Goal: Transaction & Acquisition: Purchase product/service

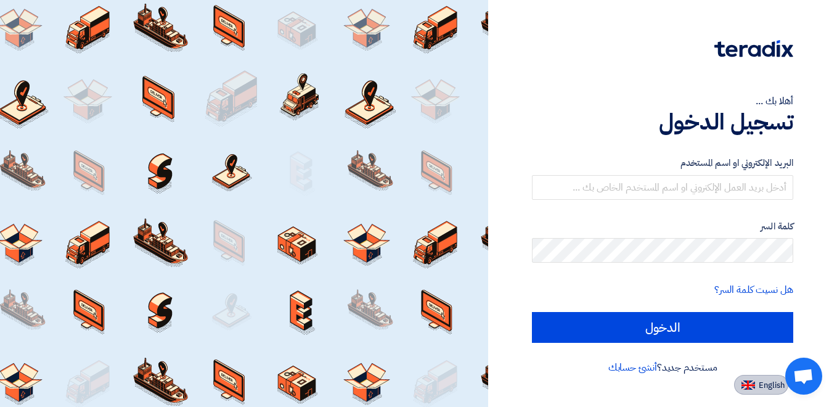
click at [764, 383] on span "English" at bounding box center [772, 385] width 26 height 9
type input "Sign in"
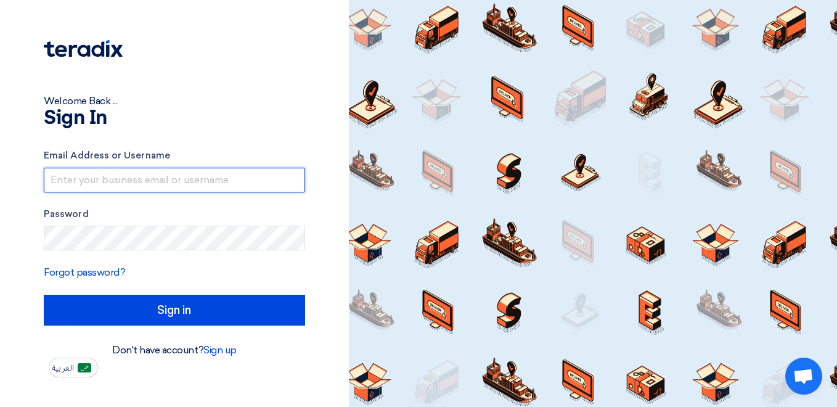
click at [126, 183] on input "text" at bounding box center [174, 180] width 261 height 25
type input "[EMAIL_ADDRESS][DOMAIN_NAME]"
click at [194, 182] on input "[EMAIL_ADDRESS][DOMAIN_NAME]" at bounding box center [174, 180] width 261 height 25
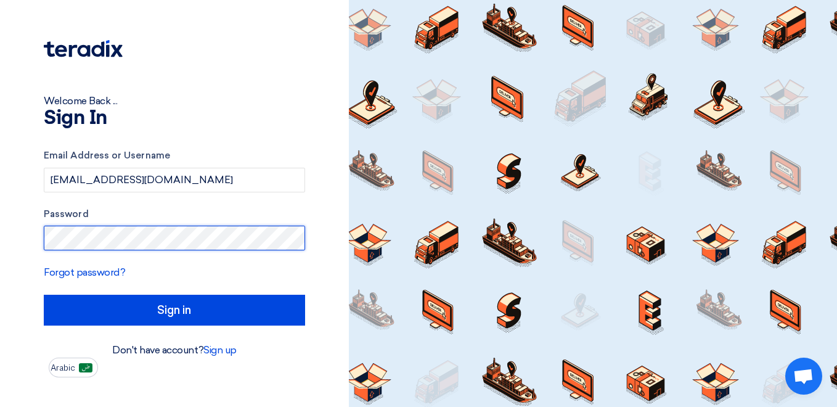
click at [44, 295] on input "Sign in" at bounding box center [174, 310] width 261 height 31
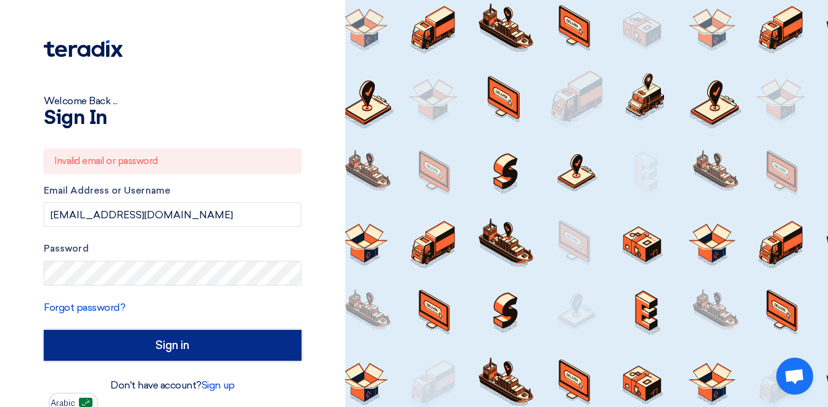
click at [149, 348] on input "Sign in" at bounding box center [173, 345] width 258 height 31
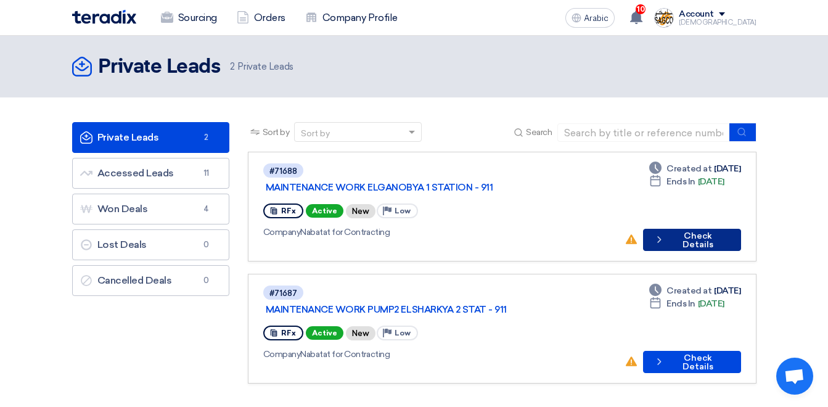
click at [693, 232] on font "Check Details" at bounding box center [698, 240] width 60 height 17
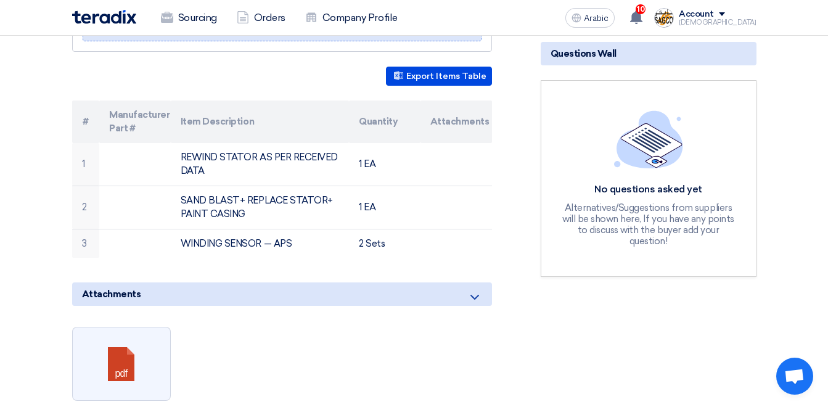
scroll to position [370, 0]
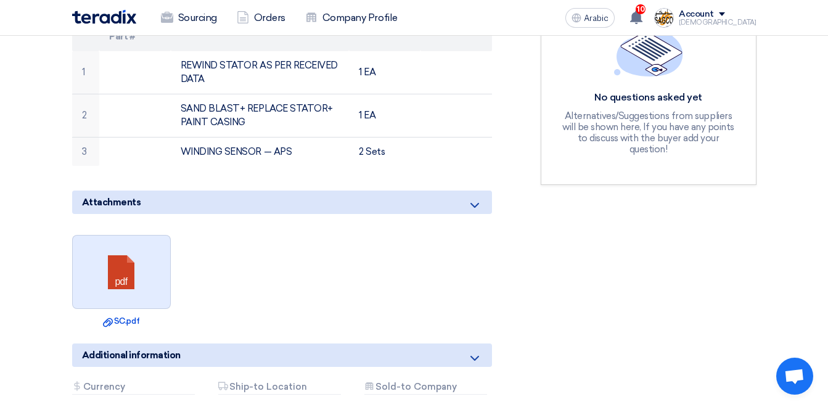
drag, startPoint x: 149, startPoint y: 259, endPoint x: 117, endPoint y: 253, distance: 31.9
click at [117, 253] on link at bounding box center [122, 273] width 99 height 74
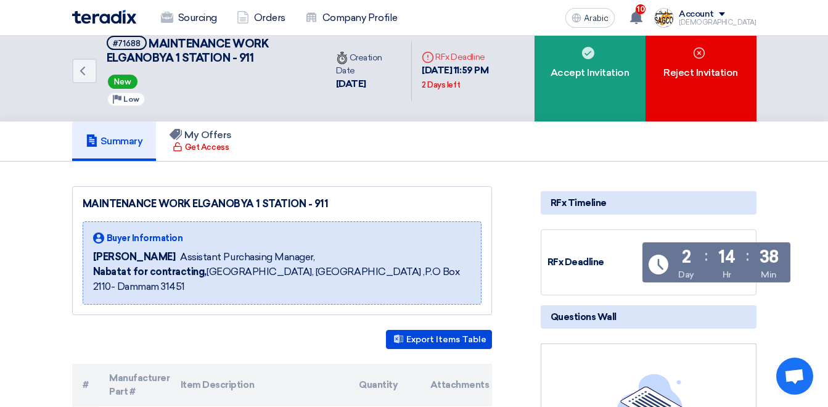
scroll to position [0, 0]
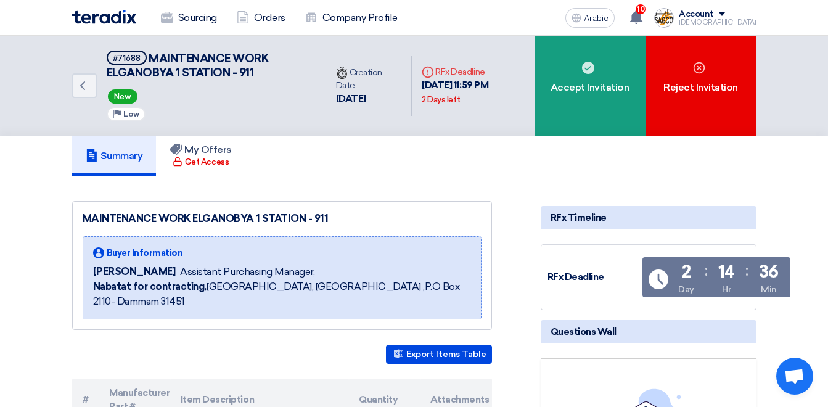
click at [752, 17] on div "Account" at bounding box center [717, 14] width 77 height 10
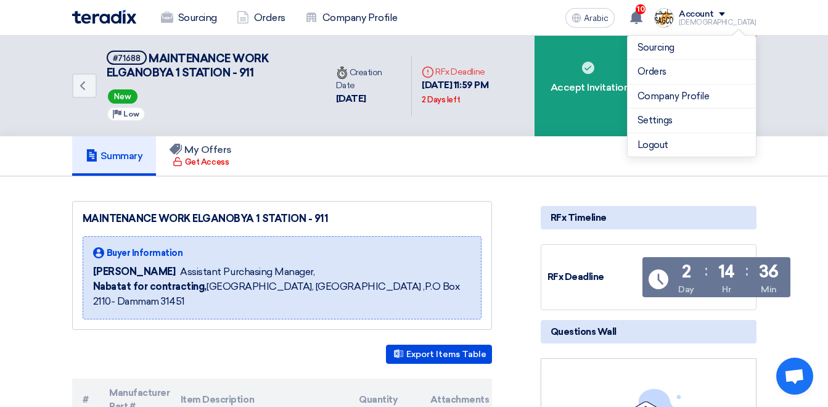
click at [792, 162] on div "Summary My Offers Get Access" at bounding box center [414, 156] width 828 height 40
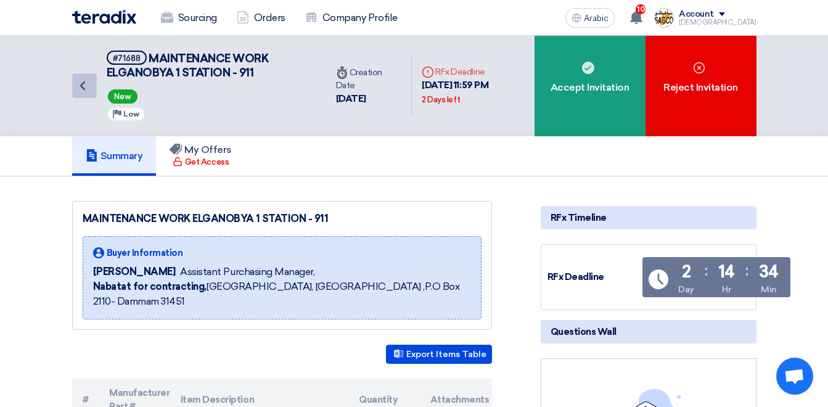
click at [88, 87] on icon "Back" at bounding box center [82, 85] width 15 height 15
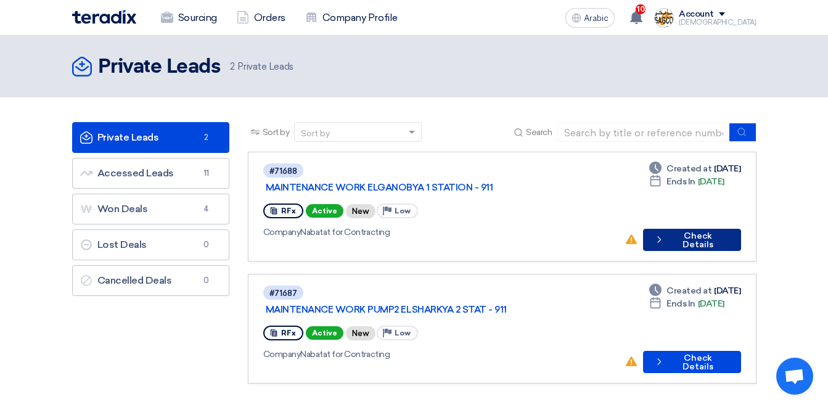
click at [695, 232] on font "Check Details" at bounding box center [698, 240] width 60 height 17
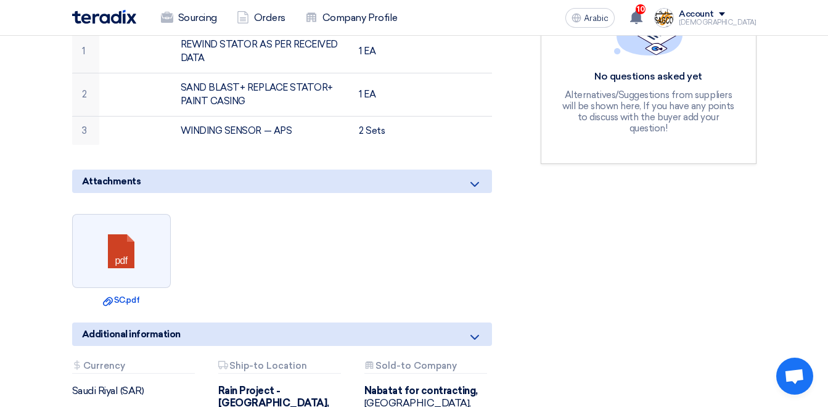
scroll to position [370, 0]
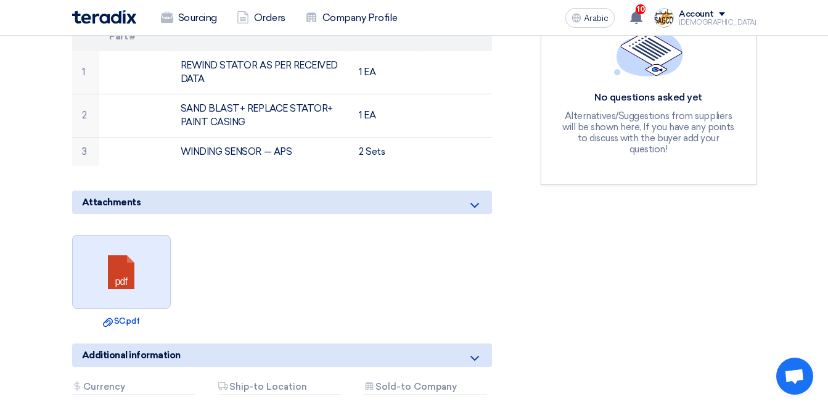
click at [133, 255] on link at bounding box center [122, 273] width 99 height 74
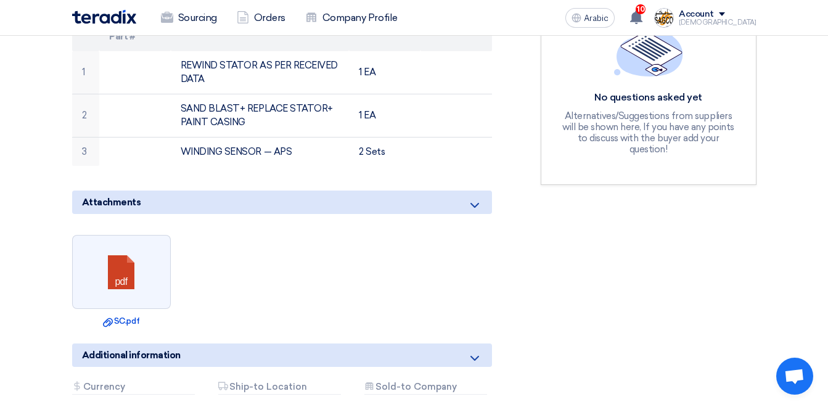
click at [601, 246] on div "RFx Timeline RFx Deadline Time Remaining 2 Day : 14 Hr : 33 Min Questions Wall …" at bounding box center [648, 176] width 234 height 691
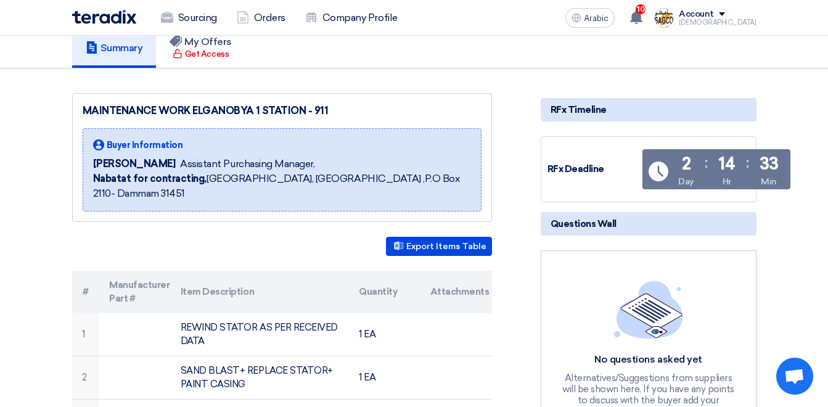
scroll to position [0, 0]
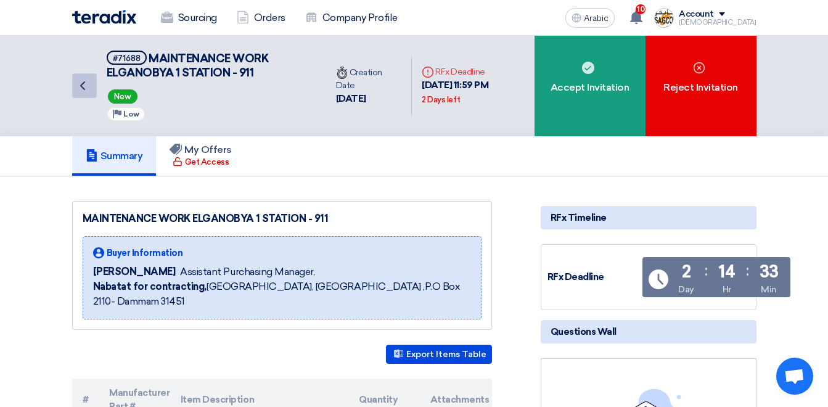
click at [86, 86] on icon "Back" at bounding box center [82, 85] width 15 height 15
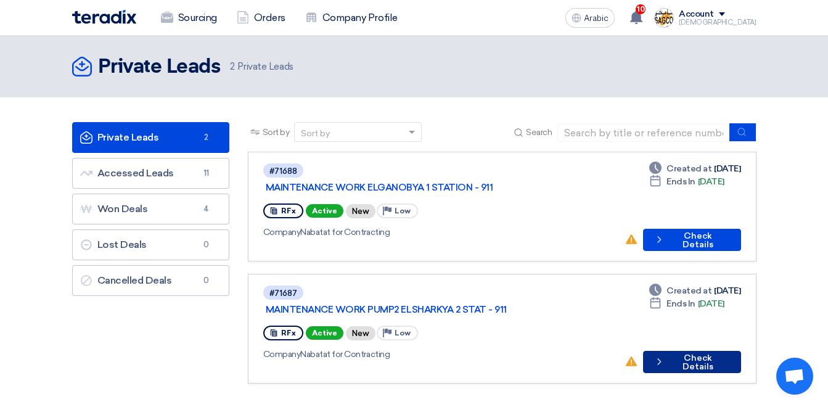
click at [692, 354] on font "Check Details" at bounding box center [698, 362] width 60 height 17
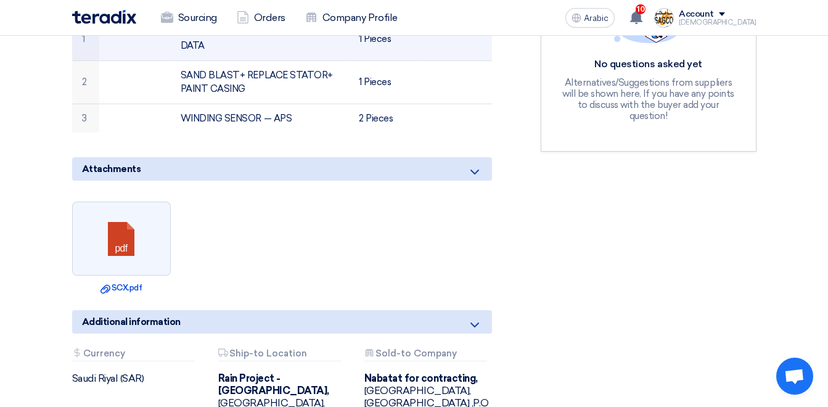
scroll to position [493, 0]
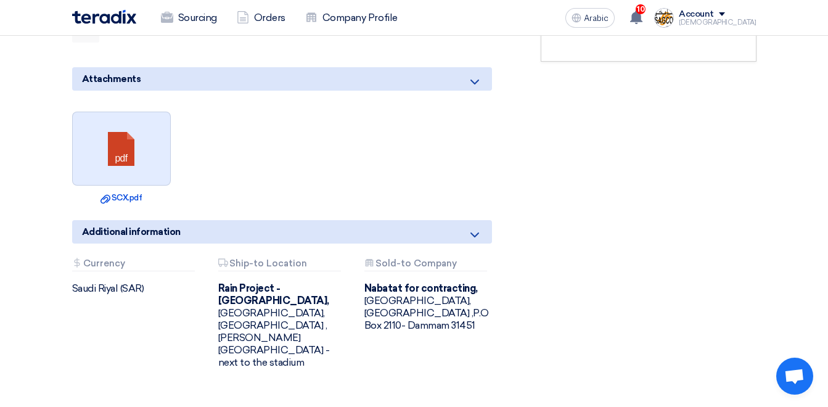
click at [130, 131] on link at bounding box center [122, 149] width 99 height 74
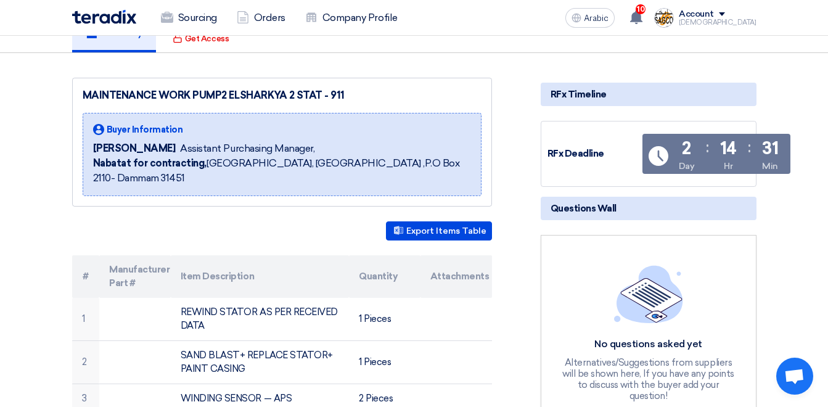
scroll to position [0, 0]
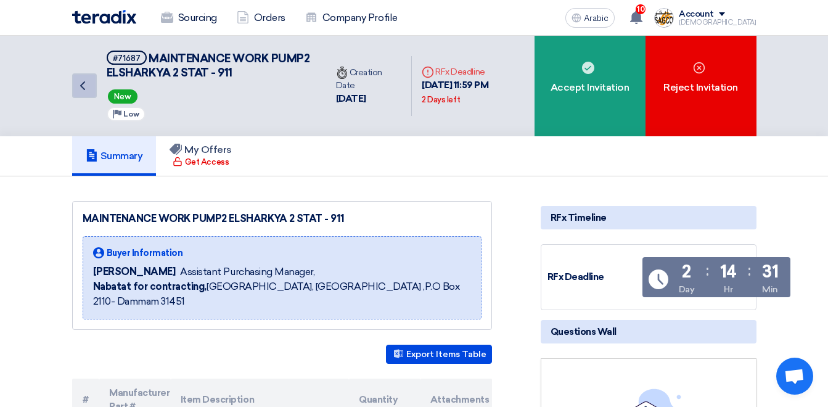
click at [90, 86] on link "Back" at bounding box center [84, 85] width 25 height 25
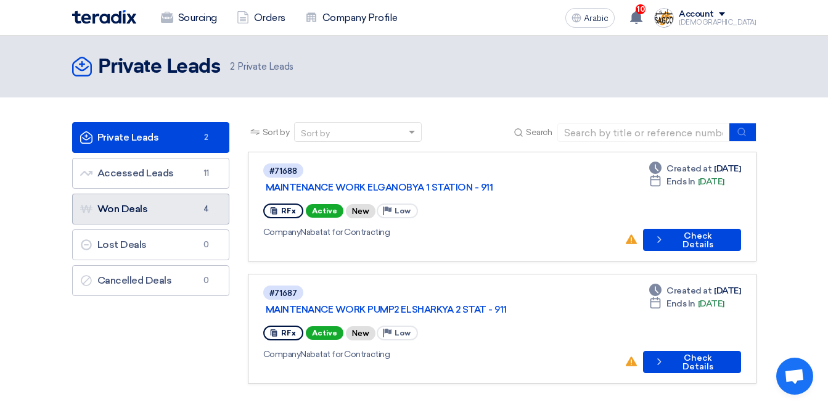
click at [180, 208] on link "Won Deals Won Deals 4" at bounding box center [150, 209] width 157 height 31
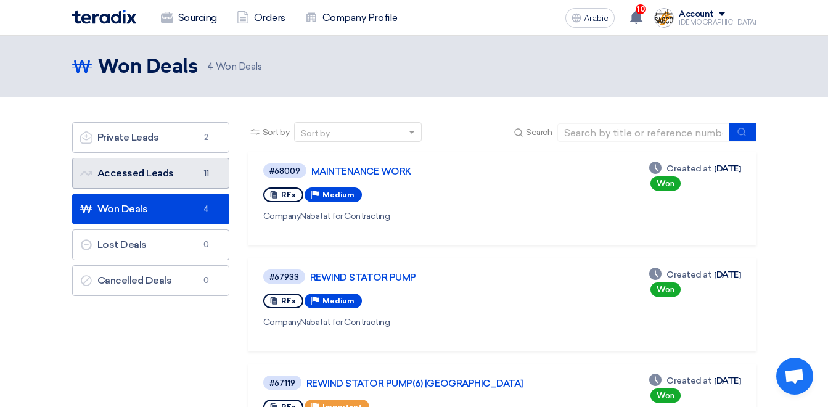
click at [179, 168] on link "Accessed Leads Accessed Leads 11" at bounding box center [150, 173] width 157 height 31
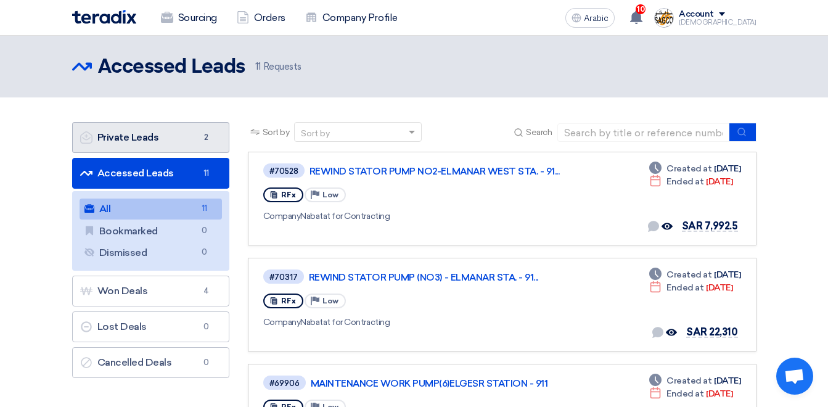
click at [145, 130] on link "Private Leads Private Leads 2" at bounding box center [150, 137] width 157 height 31
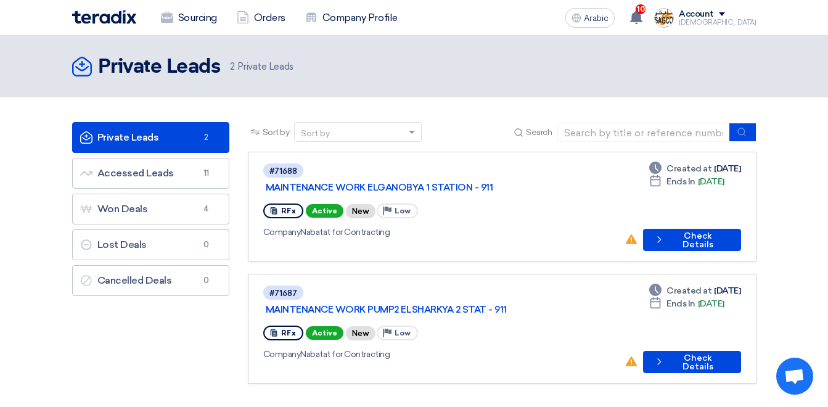
click at [749, 13] on div "Account" at bounding box center [717, 14] width 77 height 10
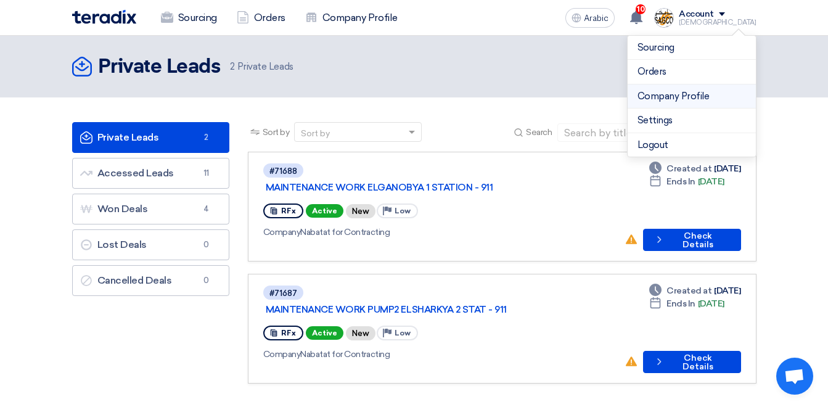
click at [664, 97] on link "Company Profile" at bounding box center [692, 96] width 109 height 14
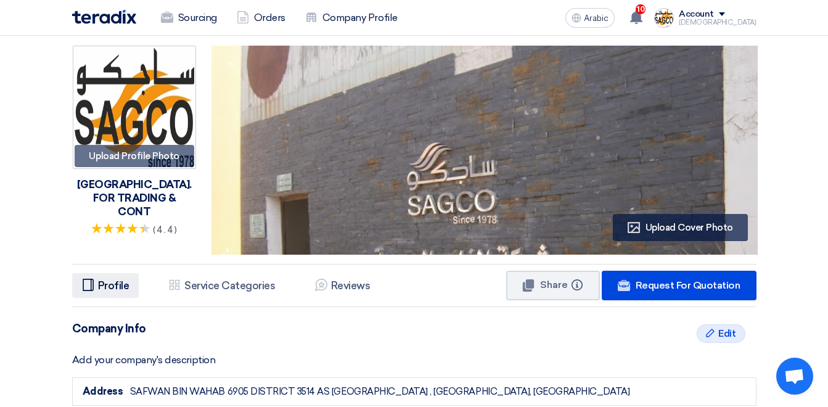
click at [125, 284] on h5 "Profile" at bounding box center [113, 285] width 31 height 12
click at [113, 279] on h5 "Profile" at bounding box center [113, 285] width 31 height 12
click at [725, 15] on span at bounding box center [722, 14] width 6 height 4
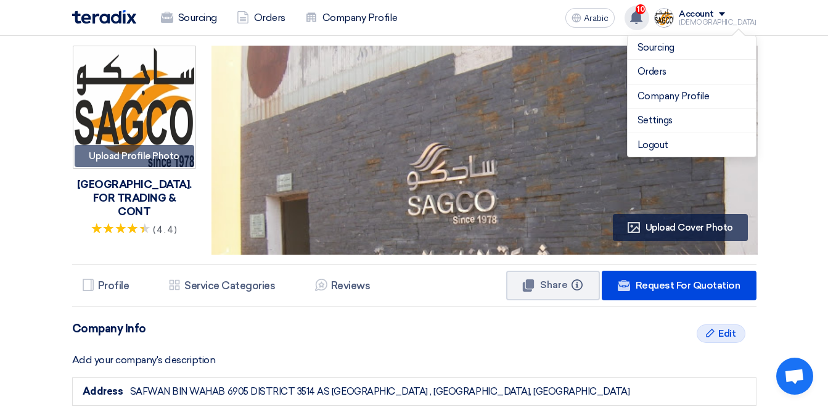
click at [646, 11] on span "10" at bounding box center [641, 9] width 10 height 10
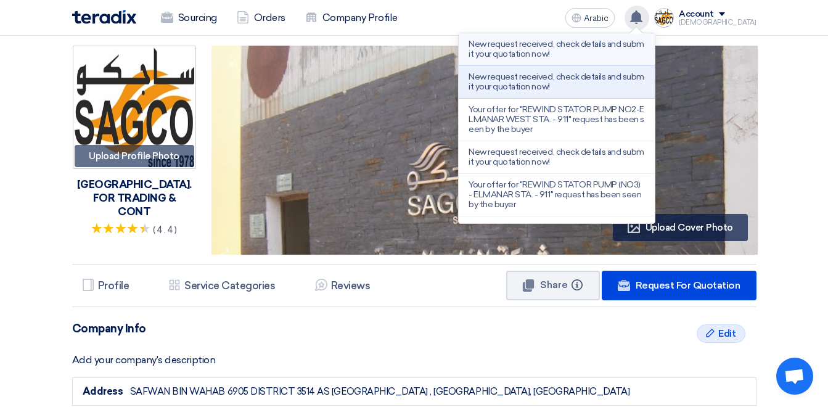
click at [541, 50] on p "New request received, check details and submit your quotation now!" at bounding box center [557, 49] width 176 height 20
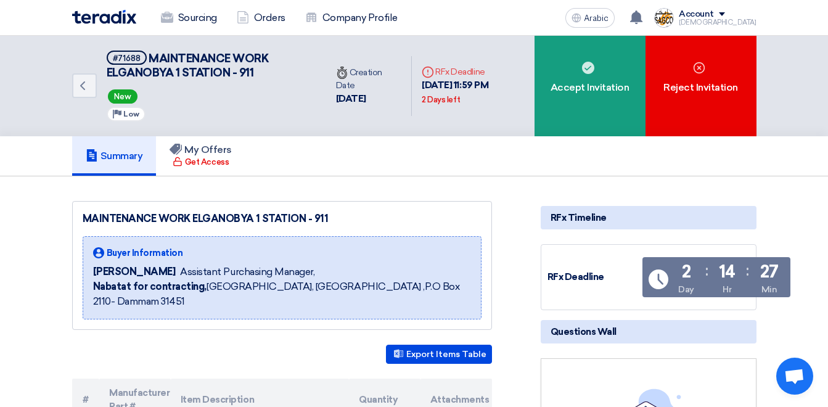
click at [714, 15] on div "Account" at bounding box center [696, 14] width 35 height 10
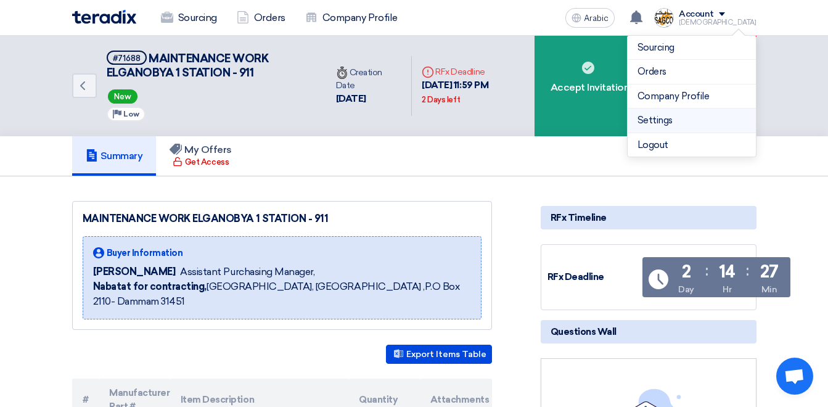
click at [656, 123] on link "Settings" at bounding box center [692, 120] width 109 height 14
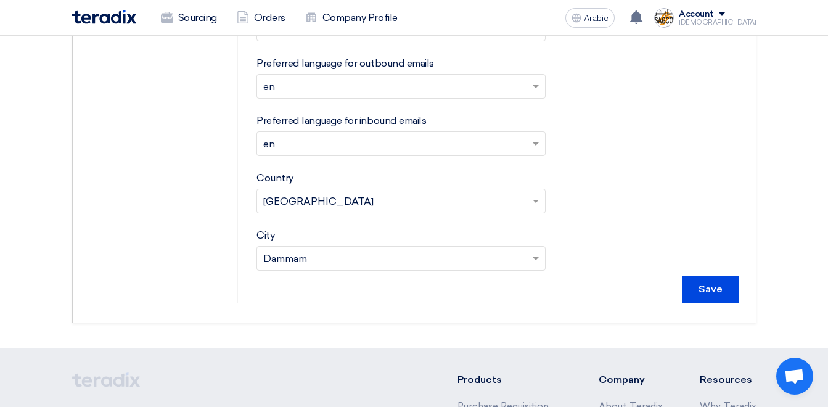
scroll to position [617, 0]
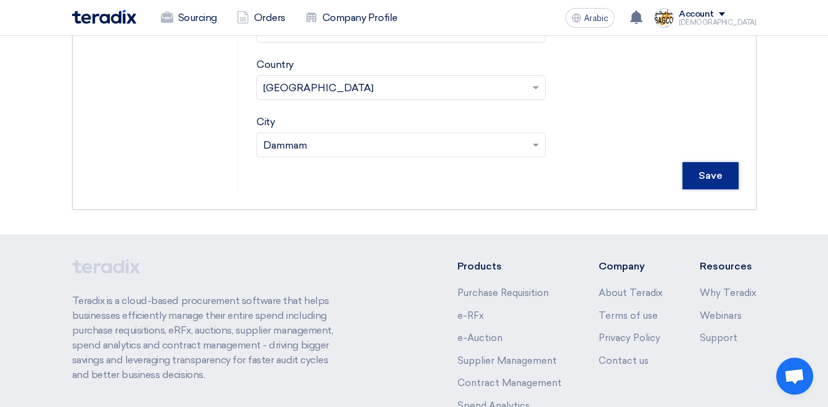
click at [703, 181] on input "Save" at bounding box center [711, 175] width 56 height 27
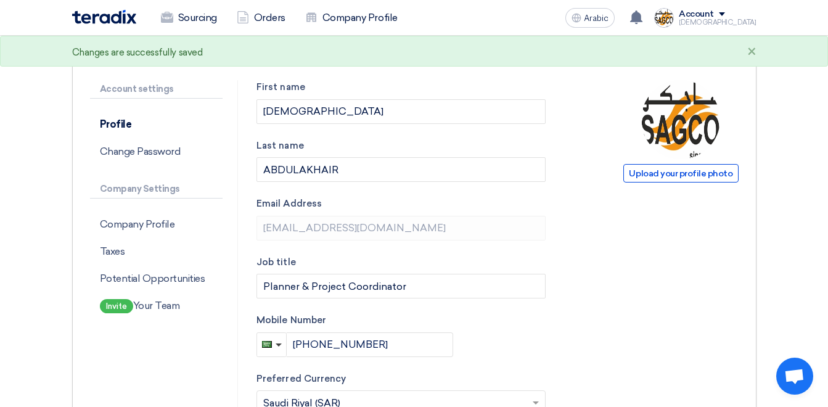
scroll to position [0, 0]
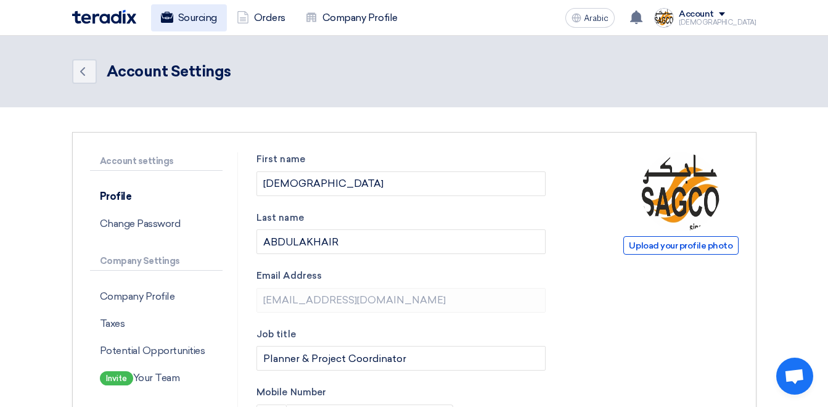
click at [194, 13] on font "Sourcing" at bounding box center [197, 17] width 39 height 15
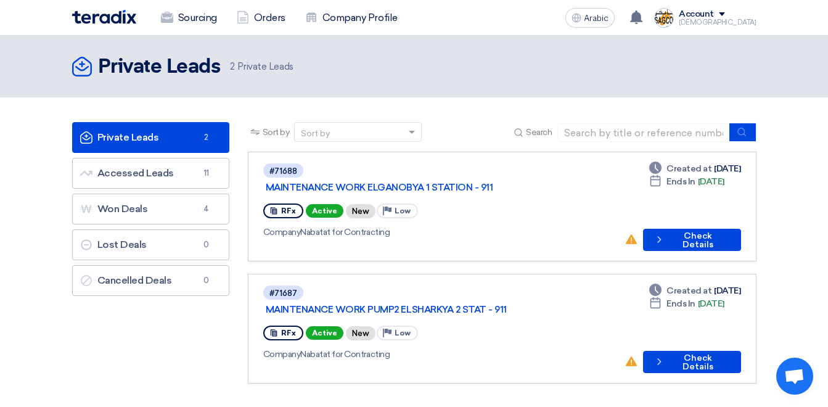
click at [802, 373] on span "Open chat" at bounding box center [794, 377] width 20 height 17
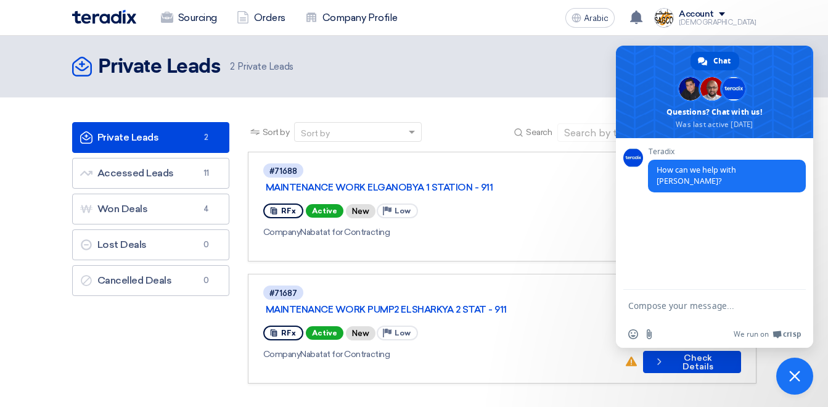
click at [638, 301] on textarea "Compose your message..." at bounding box center [701, 305] width 146 height 11
type textarea "i"
click at [798, 371] on span "Close chat" at bounding box center [794, 376] width 11 height 11
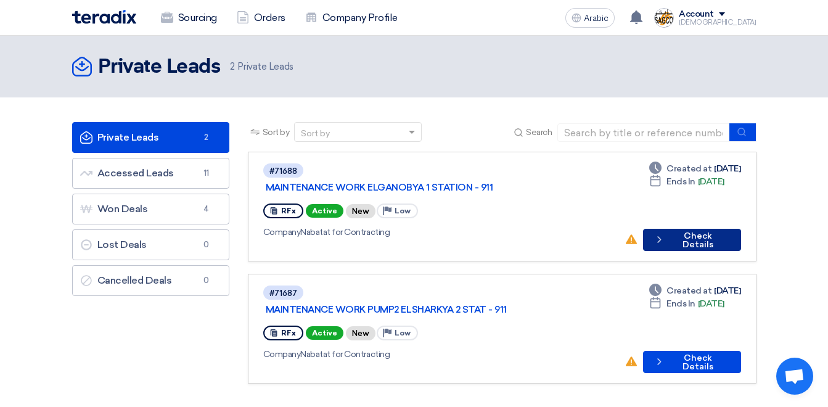
click at [675, 232] on font "Check Details" at bounding box center [698, 240] width 60 height 17
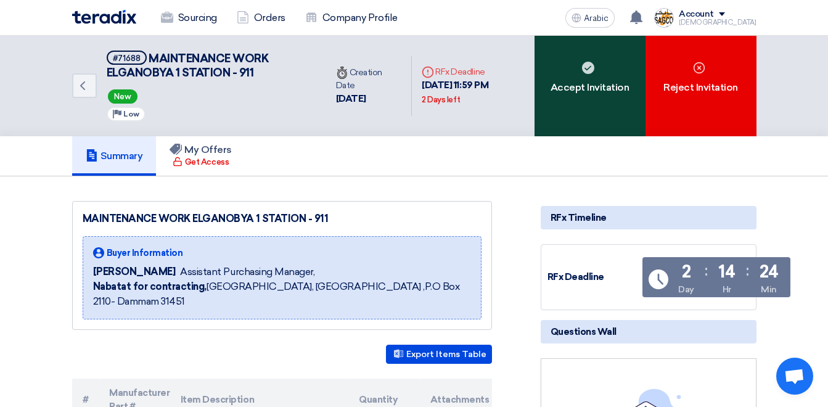
click at [598, 110] on div "Accept Invitation" at bounding box center [590, 86] width 111 height 100
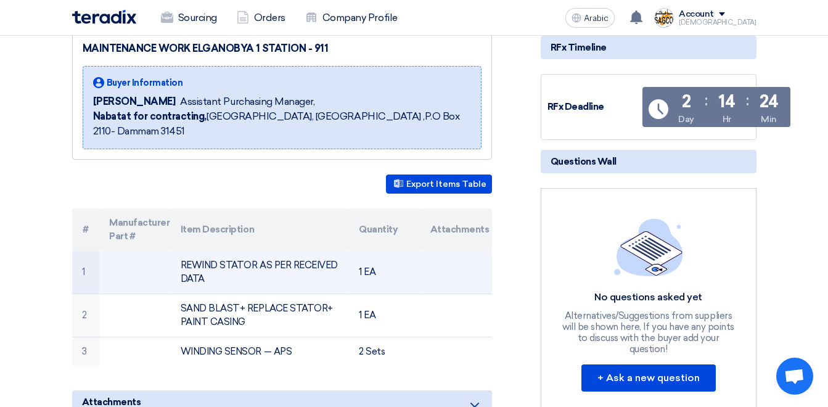
scroll to position [185, 0]
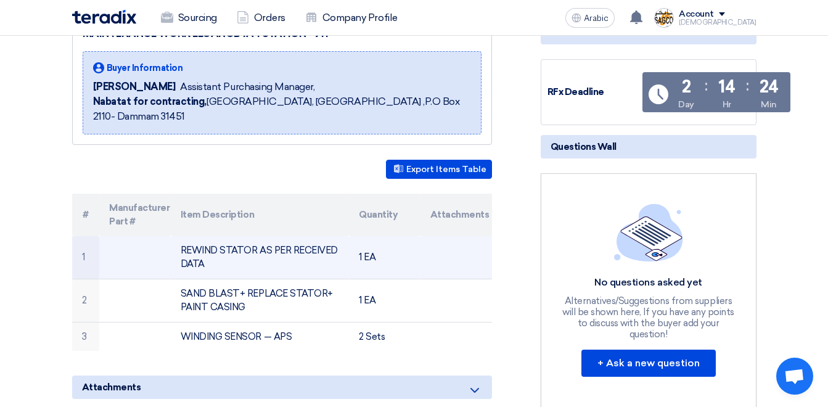
click at [377, 246] on td "1 EA" at bounding box center [385, 257] width 72 height 43
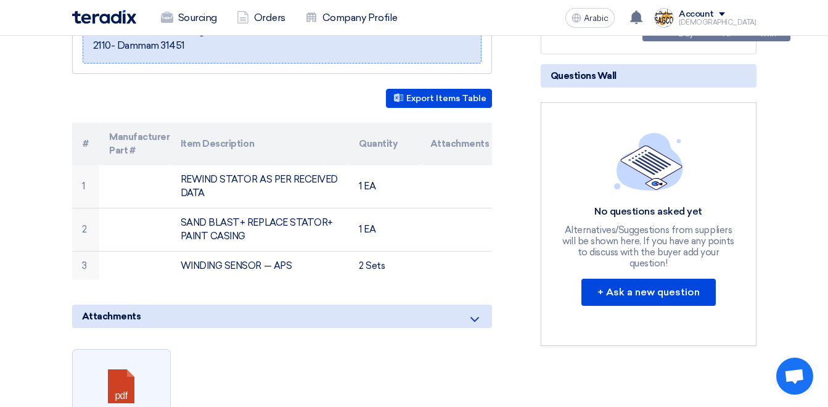
scroll to position [0, 0]
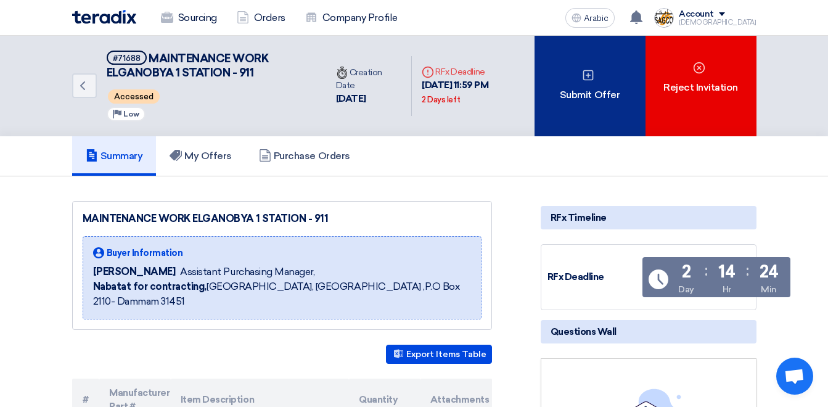
click at [588, 91] on font "Submit Offer" at bounding box center [590, 95] width 60 height 15
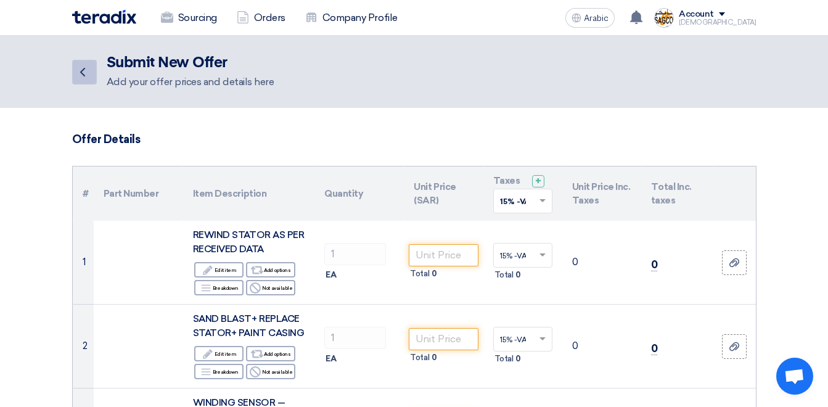
click at [83, 73] on icon "Back" at bounding box center [82, 72] width 15 height 15
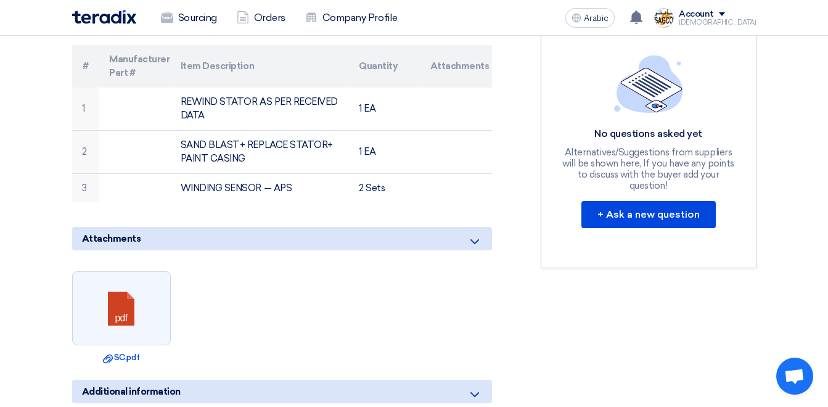
scroll to position [493, 0]
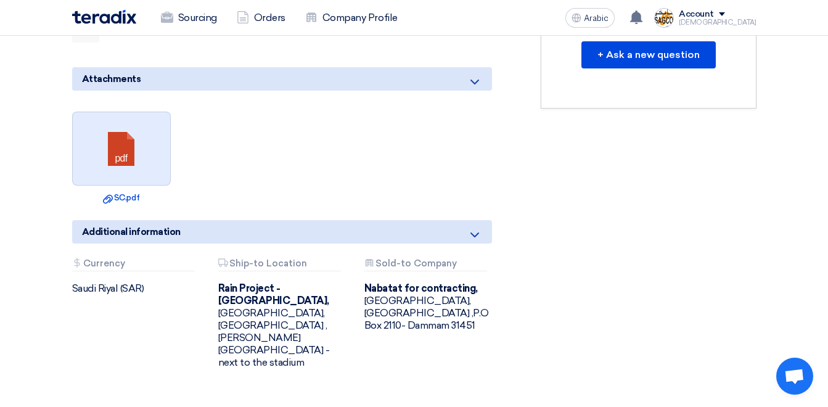
click at [123, 146] on link at bounding box center [122, 149] width 99 height 74
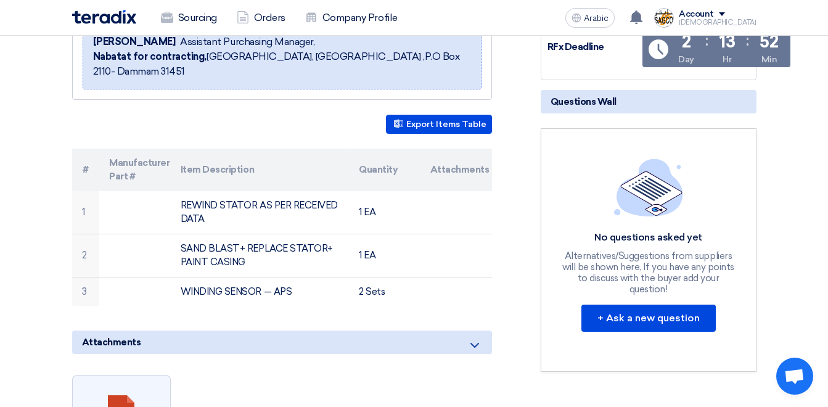
scroll to position [0, 0]
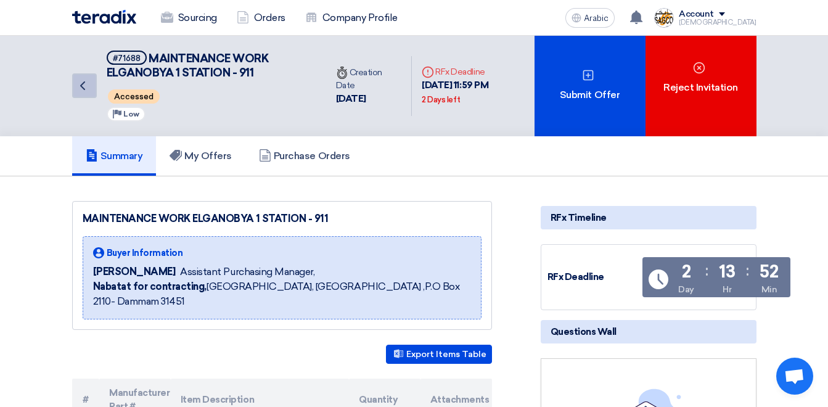
click at [86, 87] on icon "Back" at bounding box center [82, 85] width 15 height 15
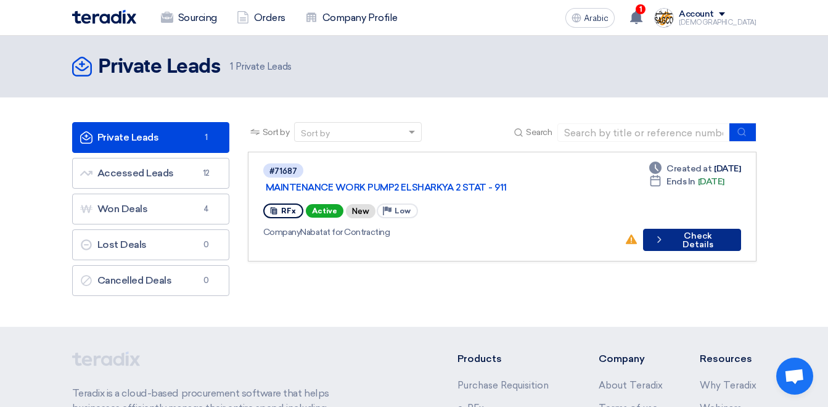
click at [675, 232] on font "Check Details" at bounding box center [698, 240] width 60 height 17
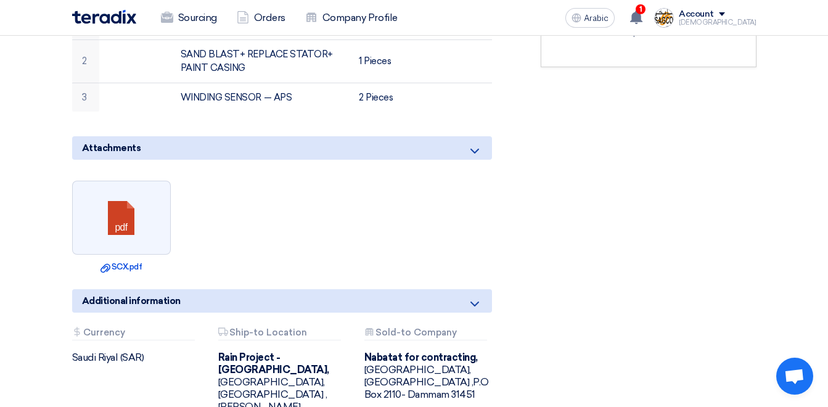
scroll to position [493, 0]
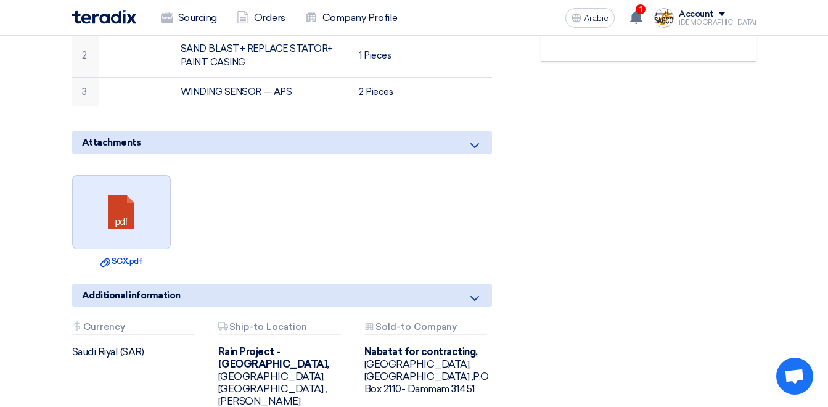
click at [129, 194] on link at bounding box center [122, 213] width 99 height 74
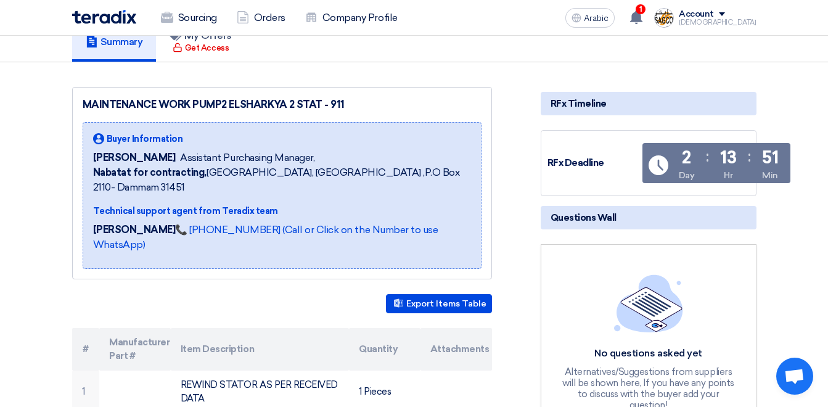
scroll to position [0, 0]
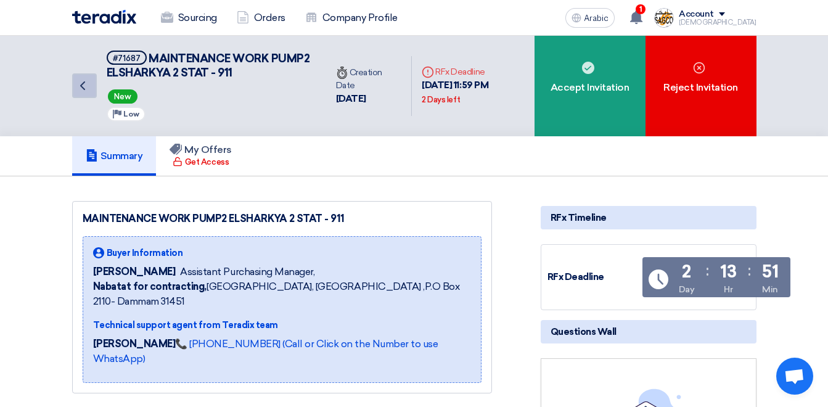
click at [88, 84] on icon "Back" at bounding box center [82, 85] width 15 height 15
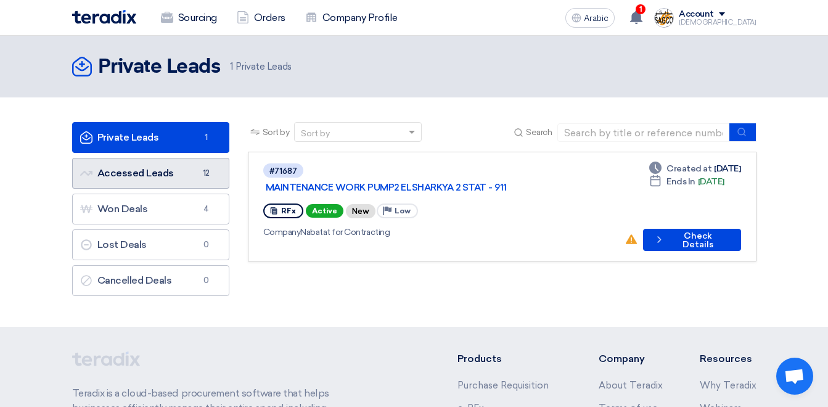
click at [195, 179] on link "Accessed Leads Accessed Leads 12" at bounding box center [150, 173] width 157 height 31
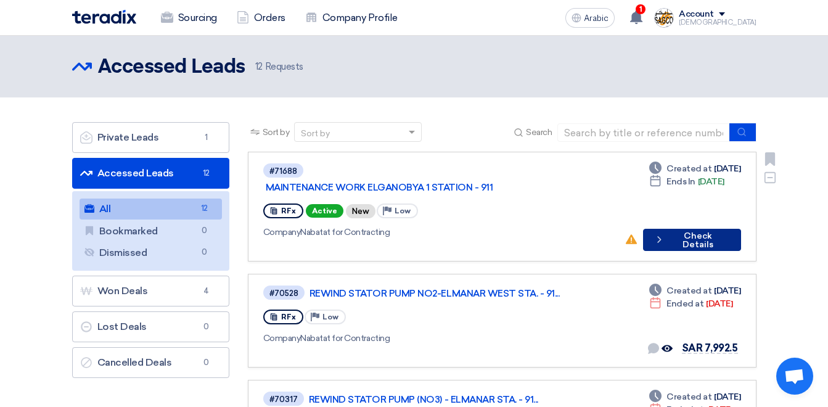
click at [689, 232] on font "Check Details" at bounding box center [698, 240] width 60 height 17
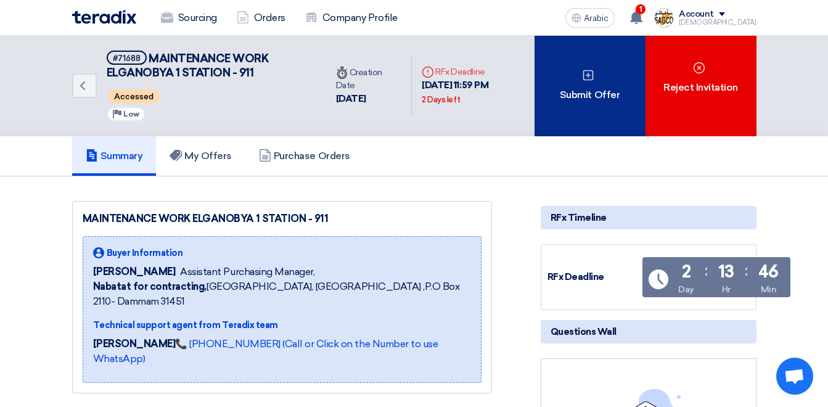
click at [572, 89] on font "Submit Offer" at bounding box center [590, 95] width 60 height 15
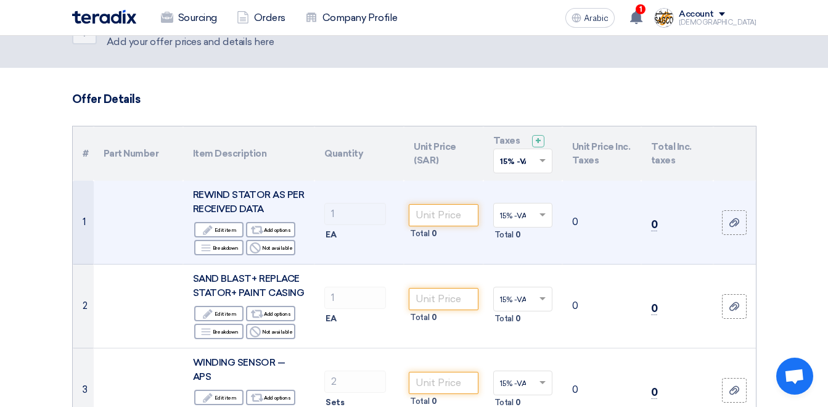
scroll to position [62, 0]
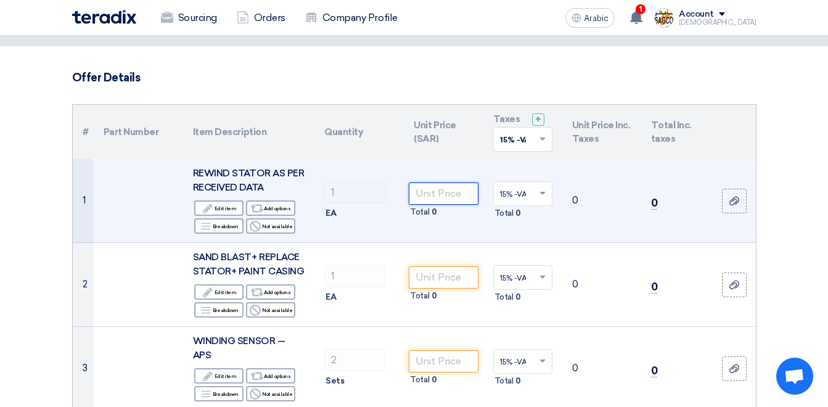
click at [444, 190] on input "number" at bounding box center [443, 194] width 69 height 22
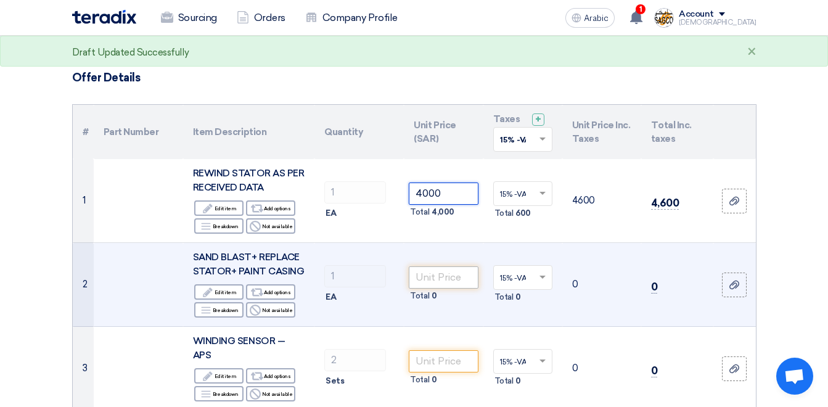
type input "4000"
click at [454, 271] on input "number" at bounding box center [443, 277] width 69 height 22
type input "400"
click at [430, 319] on td "400 Total 400" at bounding box center [443, 285] width 79 height 84
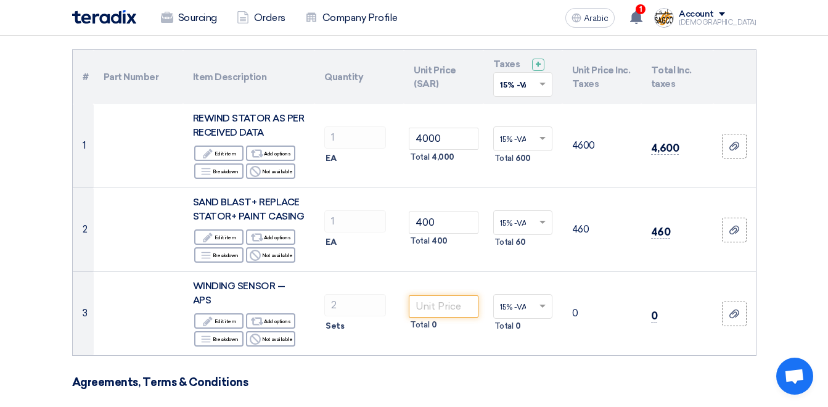
scroll to position [185, 0]
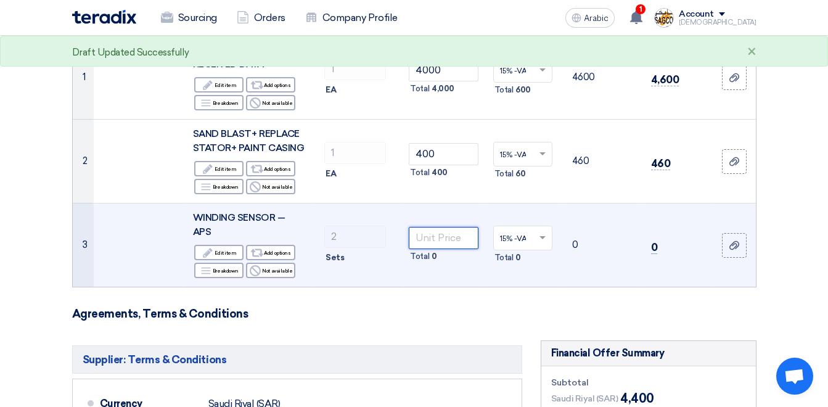
click at [428, 227] on input "number" at bounding box center [443, 238] width 69 height 22
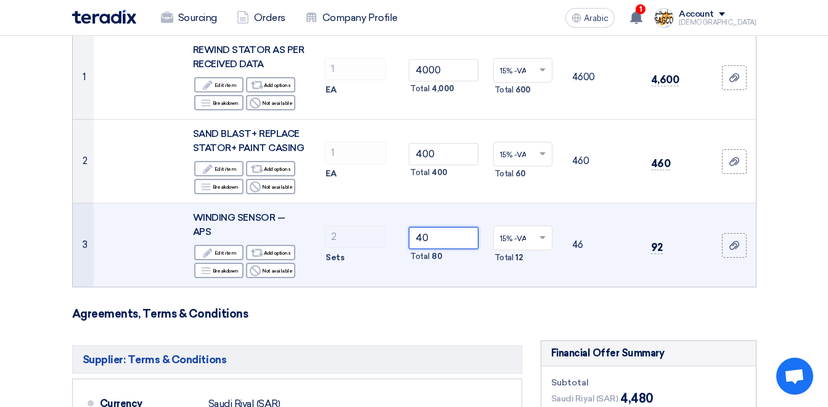
type input "4"
type input "450"
click at [491, 271] on td "15% -VAT × Total 135" at bounding box center [522, 245] width 79 height 84
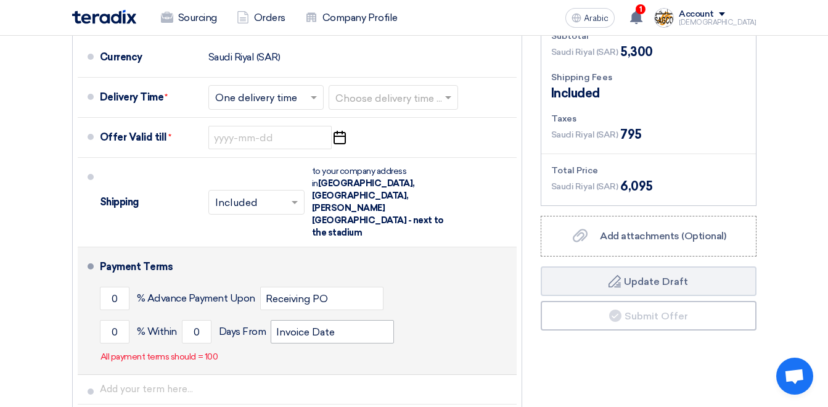
scroll to position [555, 0]
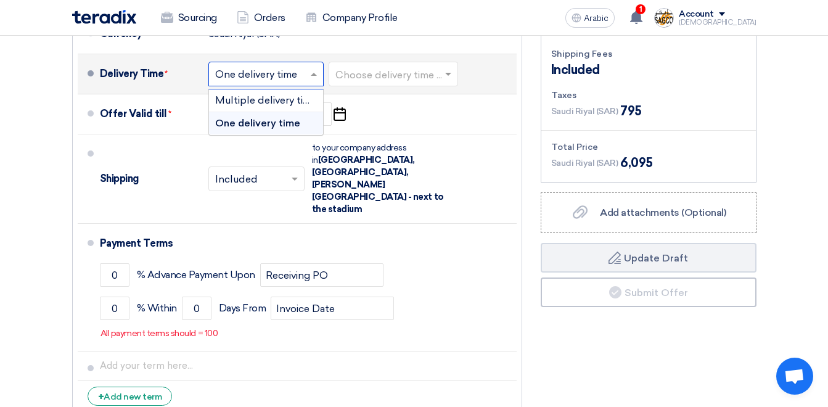
click at [308, 67] on input "text" at bounding box center [266, 76] width 103 height 18
click at [308, 68] on span at bounding box center [315, 74] width 15 height 12
click at [404, 67] on input "text" at bounding box center [393, 76] width 117 height 18
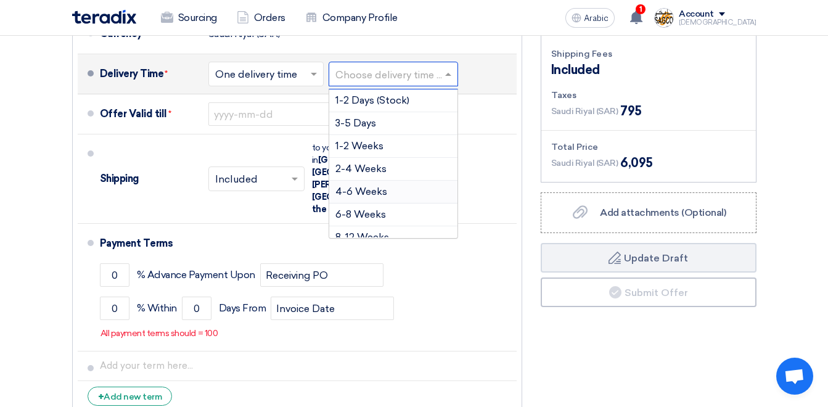
click at [374, 186] on span "4-6 Weeks" at bounding box center [361, 192] width 52 height 12
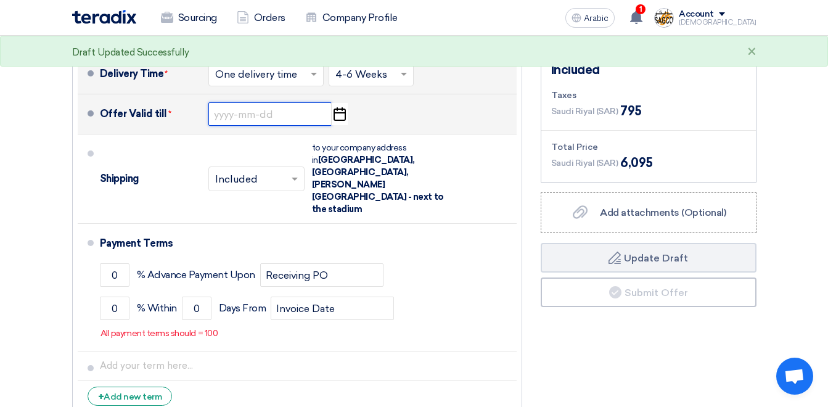
click at [281, 103] on input at bounding box center [269, 113] width 123 height 23
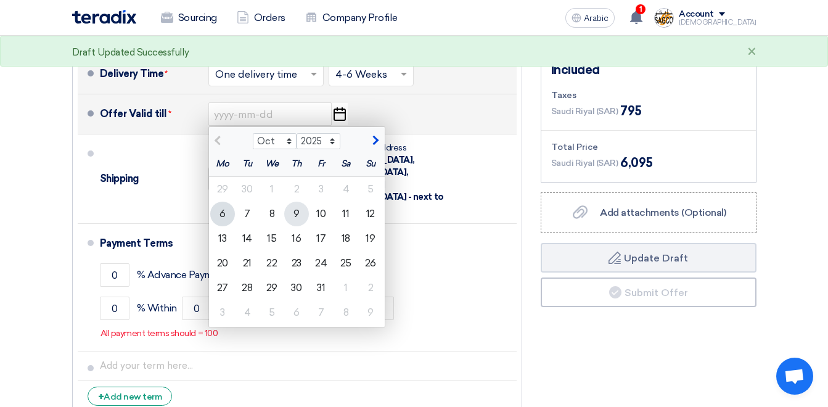
click at [297, 202] on div "9" at bounding box center [296, 214] width 25 height 25
type input "[DATE]"
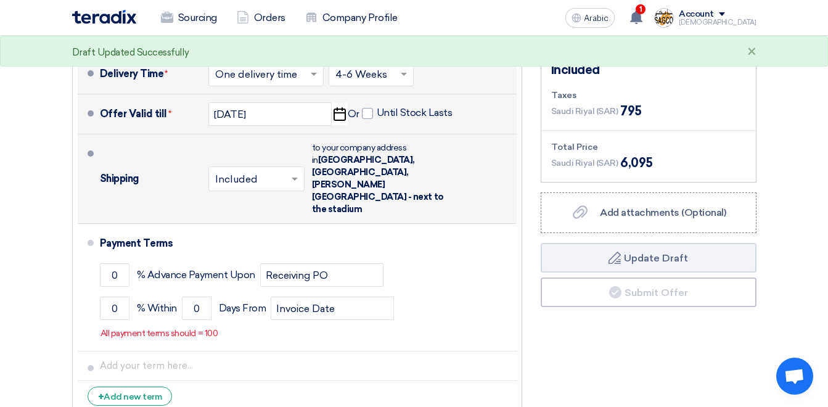
click at [295, 173] on span at bounding box center [296, 179] width 15 height 12
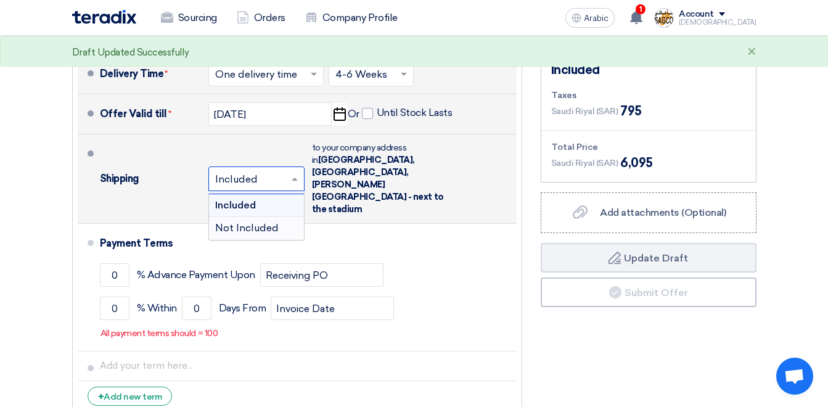
click at [256, 222] on span "Not Included" at bounding box center [247, 228] width 64 height 12
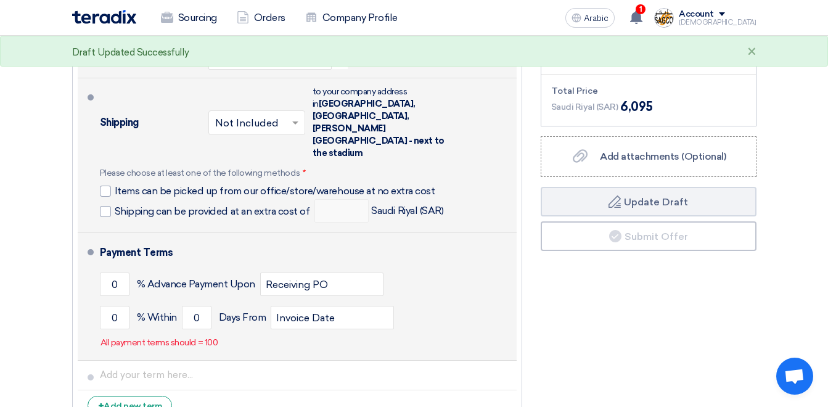
scroll to position [617, 0]
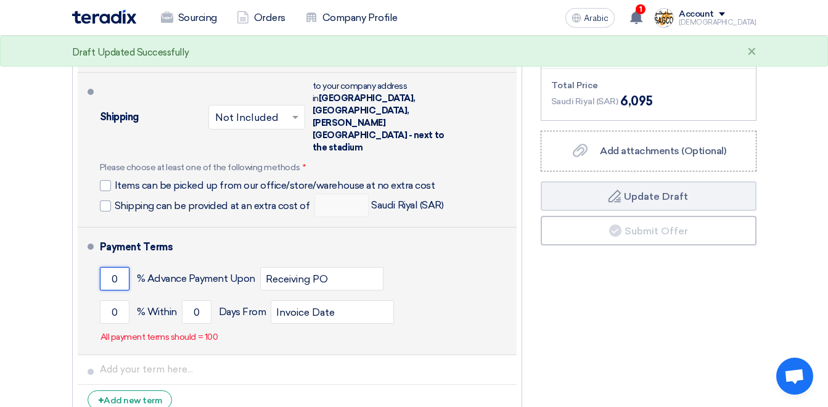
click at [118, 267] on input "0" at bounding box center [115, 278] width 30 height 23
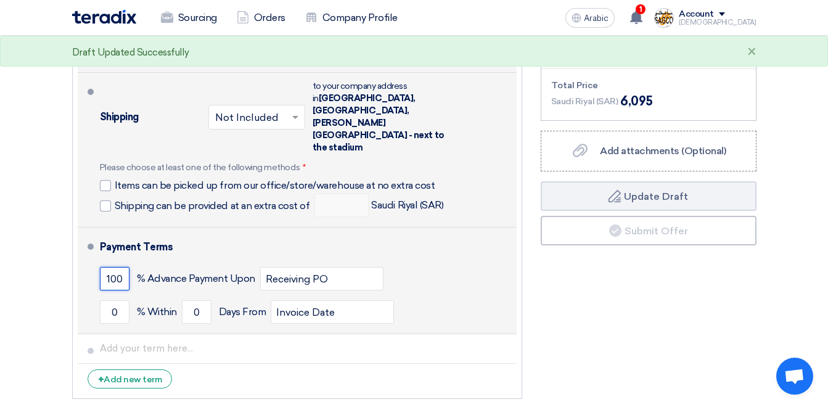
scroll to position [0, 0]
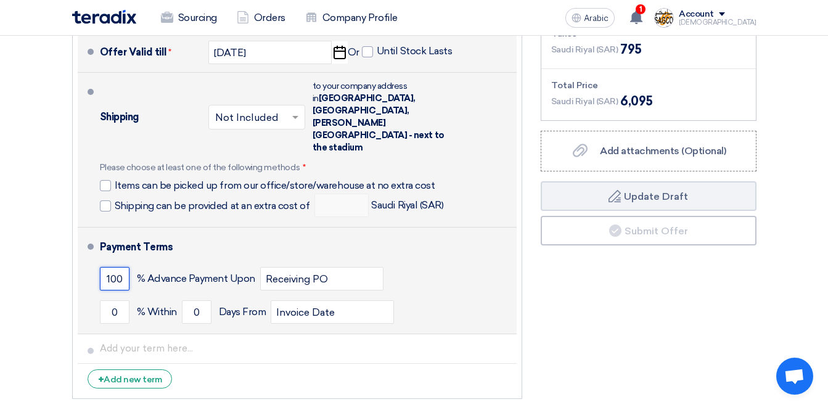
type input "100"
click at [462, 262] on div "100 % Advance Payment Upon Receiving PO" at bounding box center [306, 278] width 412 height 33
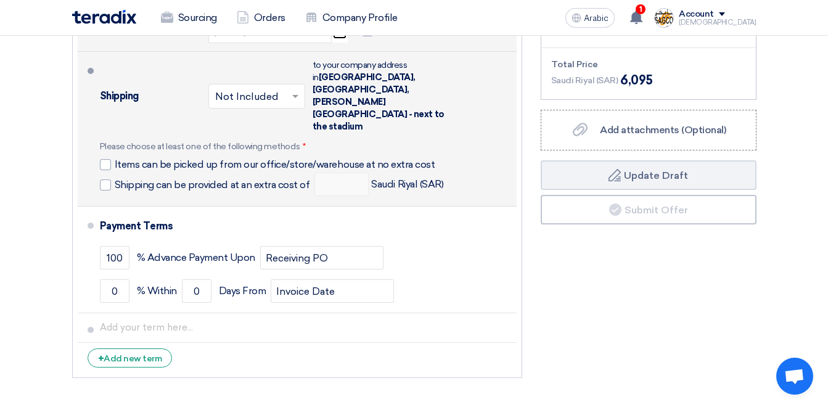
scroll to position [617, 0]
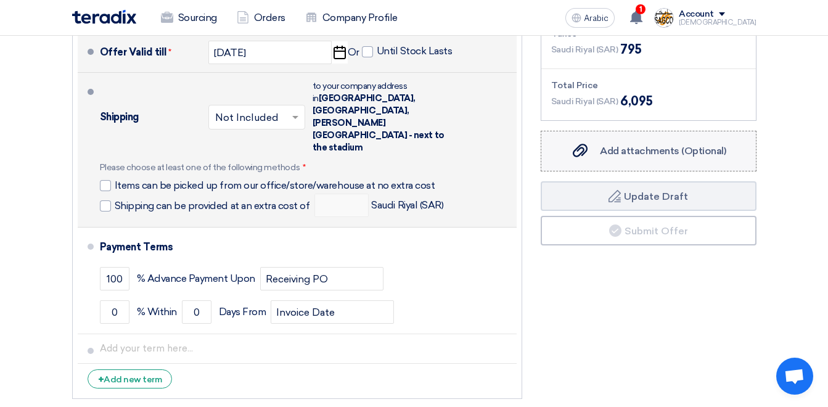
click at [622, 145] on span "Add attachments (Optional)" at bounding box center [663, 151] width 126 height 12
click at [0, 0] on input "Add attachments (Optional) Add attachments (Optional)" at bounding box center [0, 0] width 0 height 0
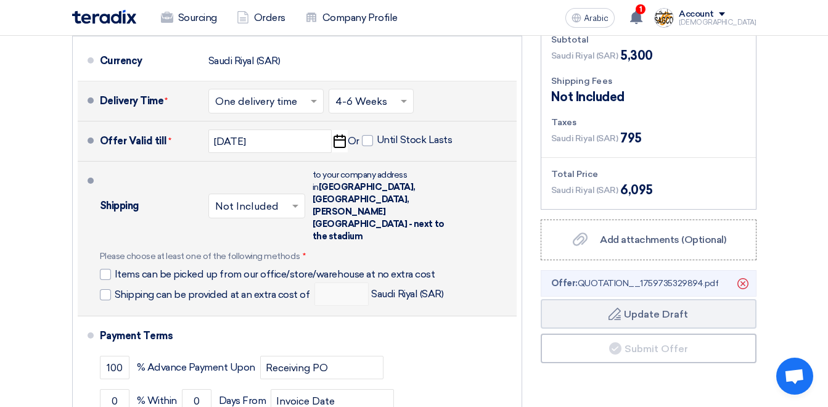
scroll to position [555, 0]
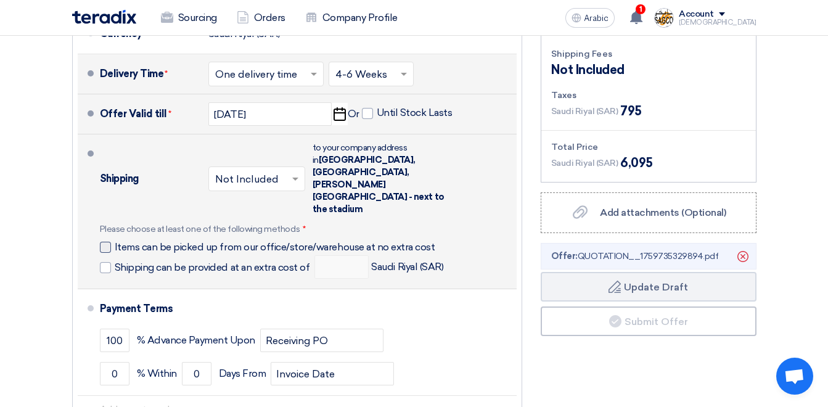
click at [102, 242] on div at bounding box center [105, 247] width 11 height 11
click at [115, 240] on input "Items can be picked up from our office/store/warehouse at no extra cost" at bounding box center [278, 251] width 327 height 23
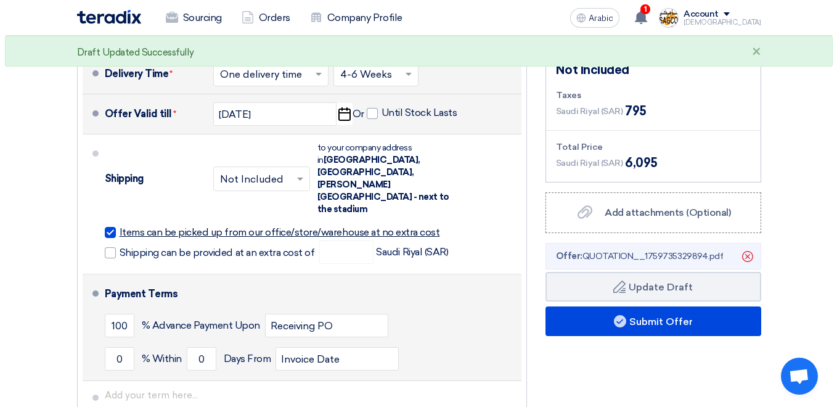
scroll to position [617, 0]
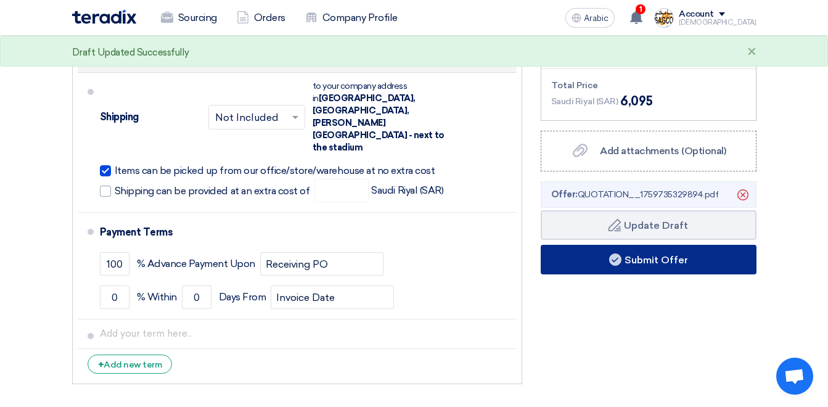
click at [659, 254] on font "Submit Offer" at bounding box center [657, 260] width 64 height 12
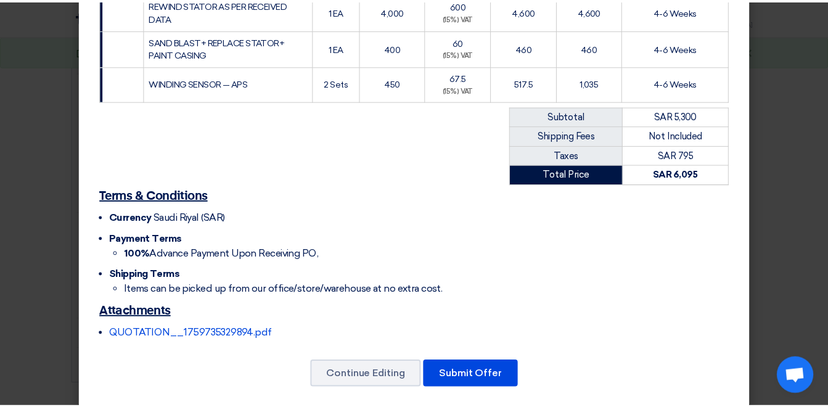
scroll to position [266, 0]
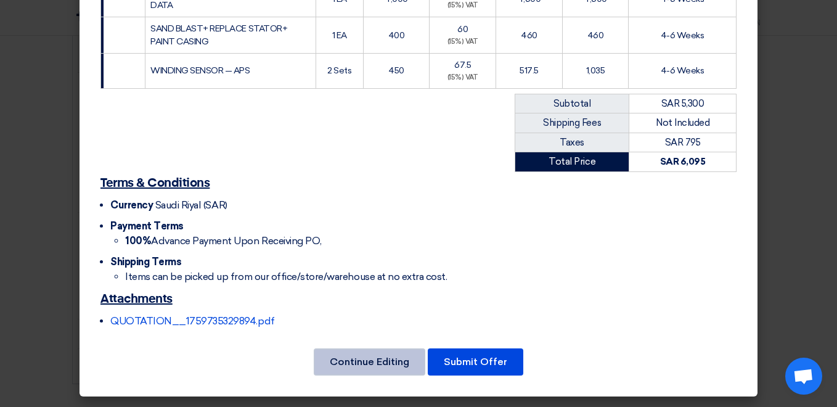
click at [342, 363] on button "Continue Editing" at bounding box center [370, 361] width 112 height 27
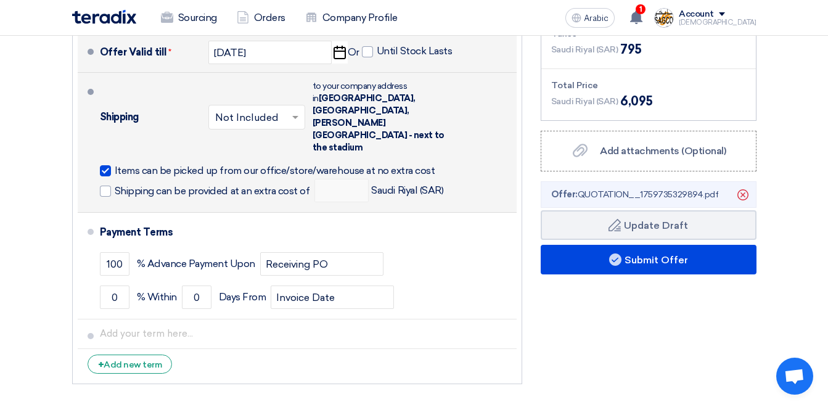
click at [105, 165] on div at bounding box center [105, 170] width 11 height 11
click at [115, 164] on input "Items can be picked up from our office/store/warehouse at no extra cost" at bounding box center [278, 175] width 327 height 23
checkbox input "false"
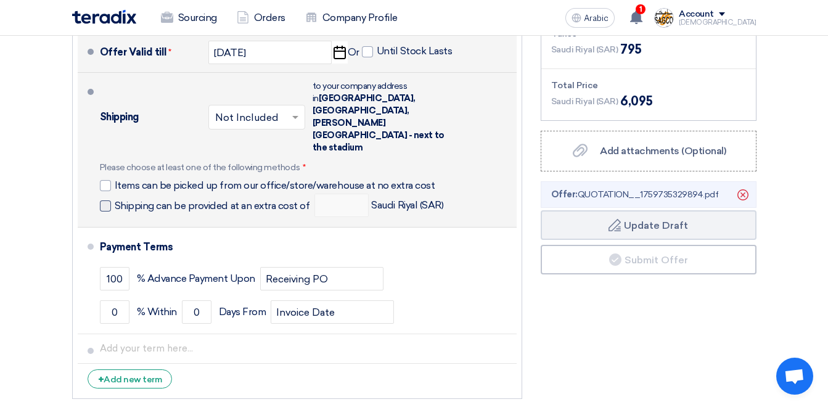
click at [107, 200] on span at bounding box center [105, 205] width 11 height 11
click at [115, 199] on input "Shipping can be provided at an extra cost of" at bounding box center [214, 210] width 198 height 23
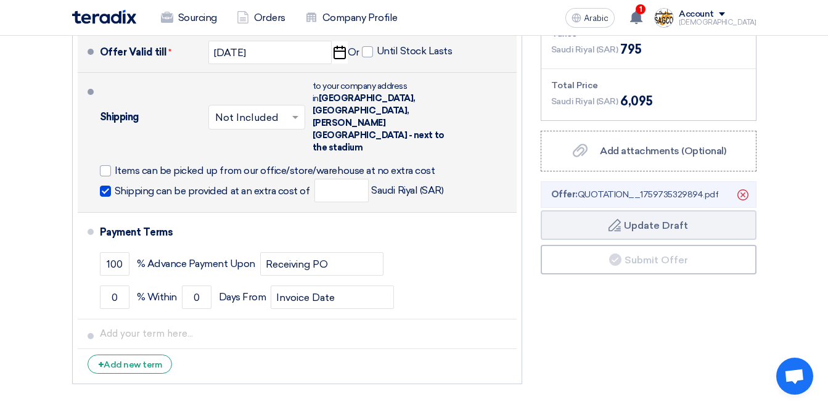
click at [100, 186] on span at bounding box center [105, 191] width 11 height 11
click at [115, 184] on input "Shipping can be provided at an extra cost of" at bounding box center [214, 195] width 198 height 23
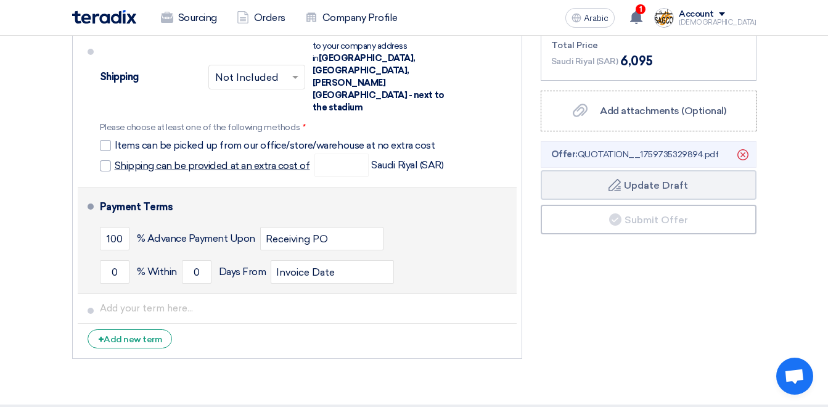
scroll to position [678, 0]
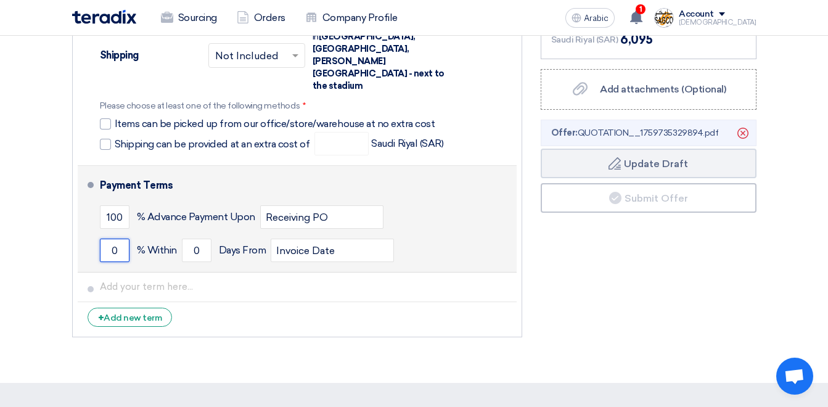
click at [116, 239] on input "0" at bounding box center [115, 250] width 30 height 23
click at [444, 200] on div "100 % Advance Payment Upon Receiving PO" at bounding box center [306, 216] width 412 height 33
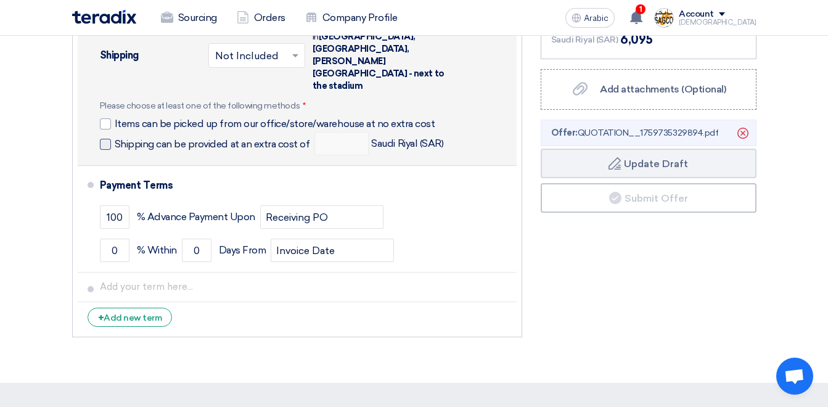
click at [107, 139] on span at bounding box center [105, 144] width 11 height 11
click at [115, 137] on input "Shipping can be provided at an extra cost of" at bounding box center [214, 148] width 198 height 23
checkbox input "true"
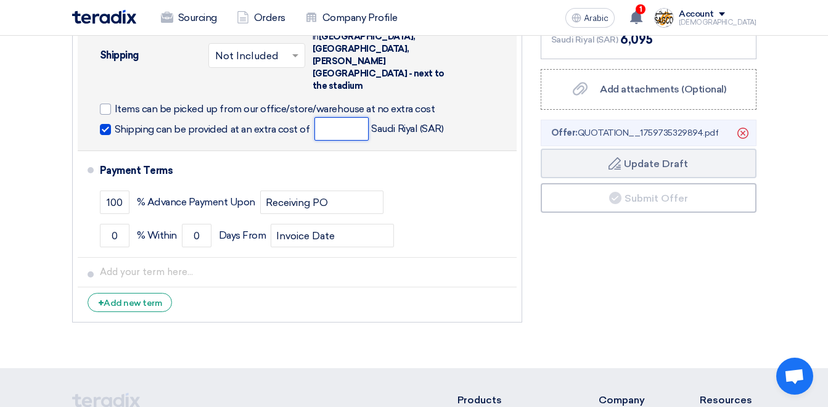
click at [326, 117] on input "number" at bounding box center [341, 128] width 54 height 23
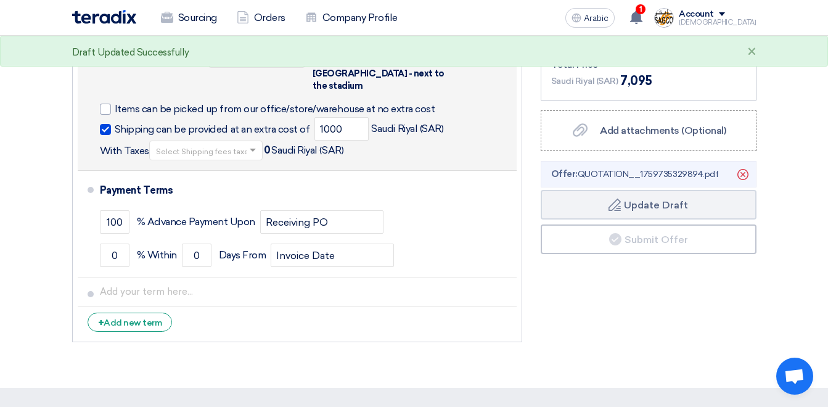
click at [453, 117] on div "Shipping can be provided at an extra cost of 1000 Saudi Riyal (SAR) With Taxes …" at bounding box center [306, 138] width 412 height 43
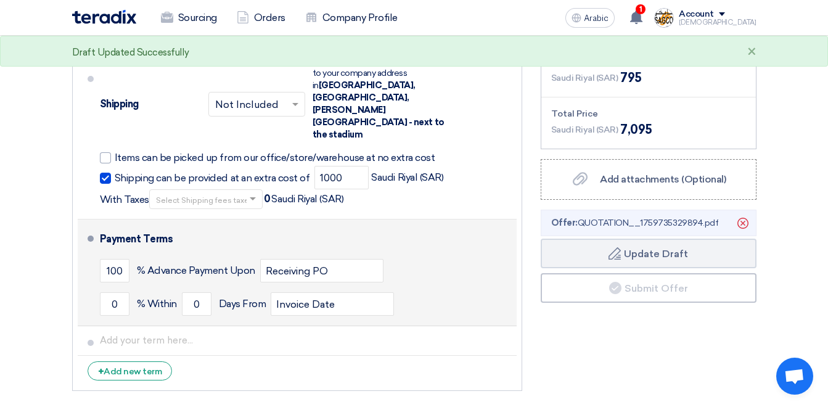
scroll to position [555, 0]
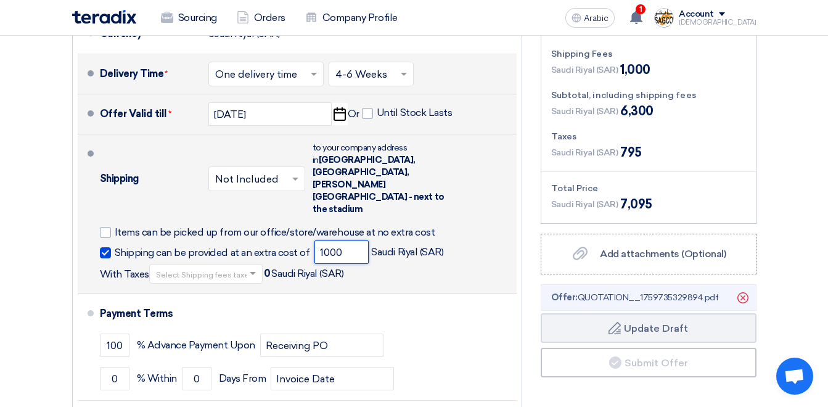
drag, startPoint x: 344, startPoint y: 202, endPoint x: 321, endPoint y: 201, distance: 23.5
click at [321, 240] on input "1000" at bounding box center [341, 251] width 54 height 23
type input "1"
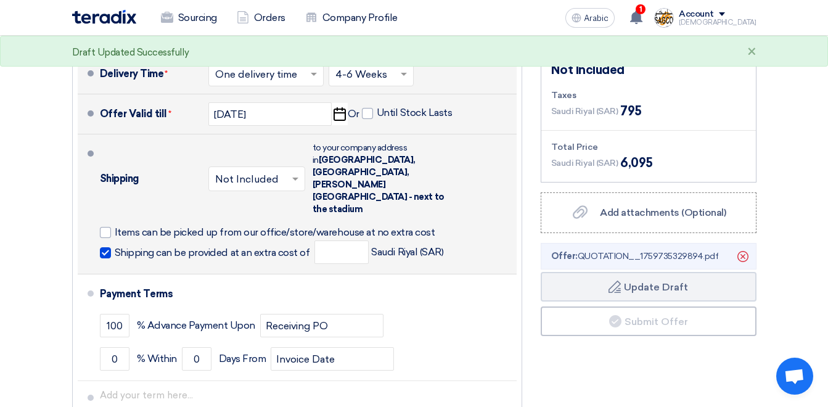
click at [105, 247] on span at bounding box center [105, 252] width 11 height 11
click at [115, 246] on input "Shipping can be provided at an extra cost of" at bounding box center [214, 257] width 198 height 23
checkbox input "false"
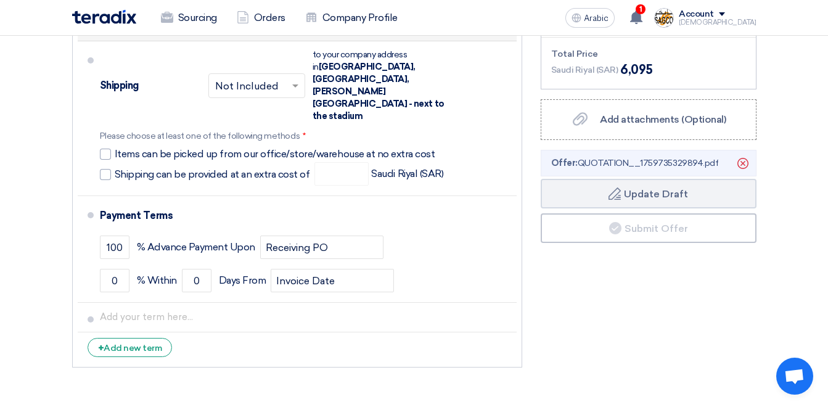
scroll to position [678, 0]
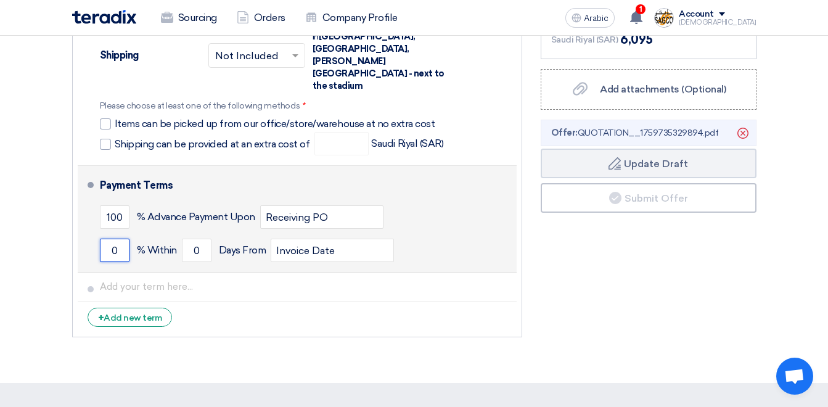
click at [124, 239] on input "0" at bounding box center [115, 250] width 30 height 23
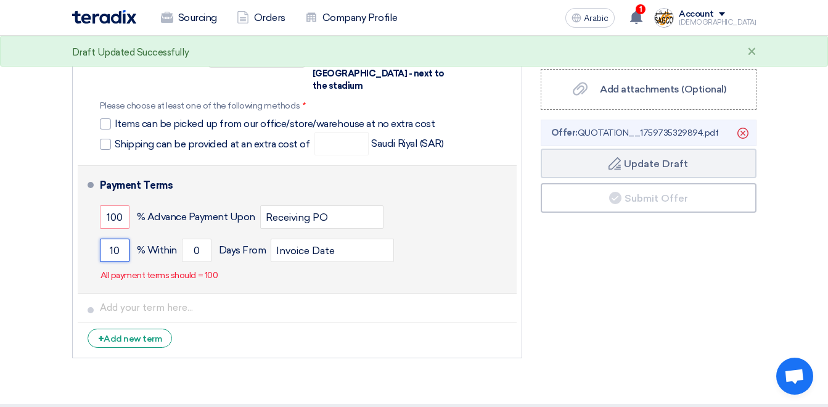
type input "1"
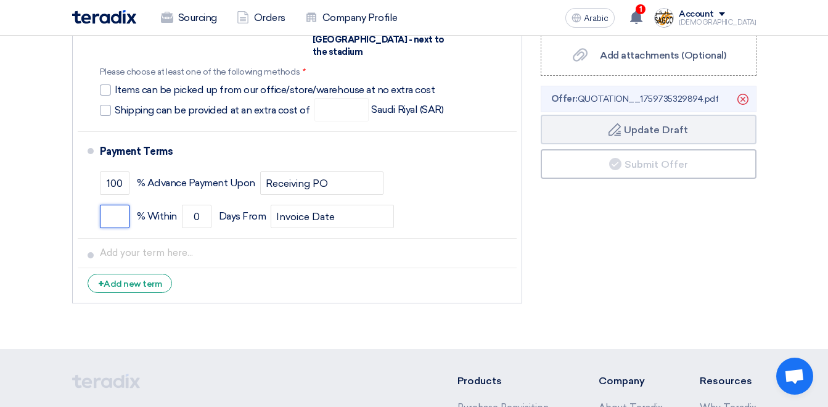
scroll to position [740, 0]
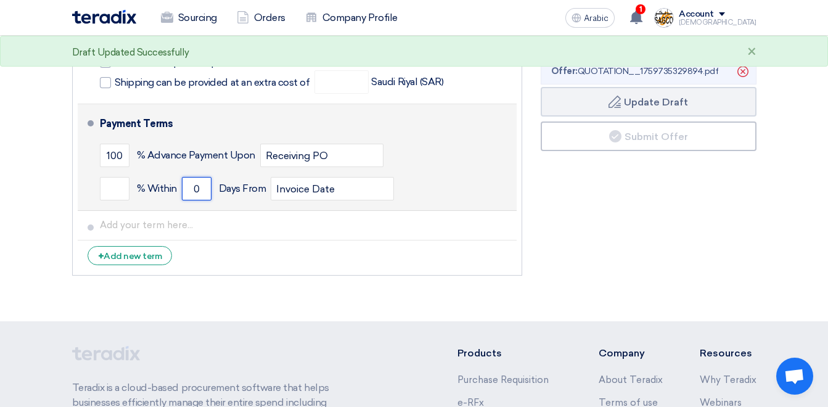
click at [192, 177] on input "0" at bounding box center [197, 188] width 30 height 23
type input "30"
click at [454, 139] on div "100 % Advance Payment Upon Receiving PO" at bounding box center [306, 155] width 412 height 33
drag, startPoint x: 205, startPoint y: 134, endPoint x: 186, endPoint y: 127, distance: 20.5
click at [186, 177] on input "30" at bounding box center [197, 188] width 30 height 23
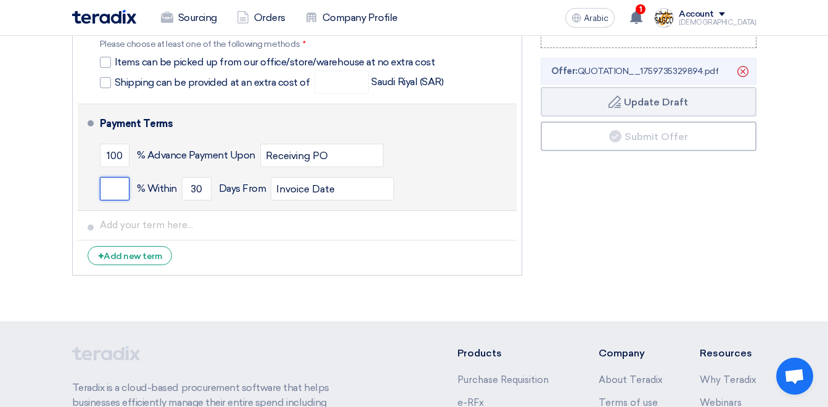
click at [109, 177] on input "number" at bounding box center [115, 188] width 30 height 23
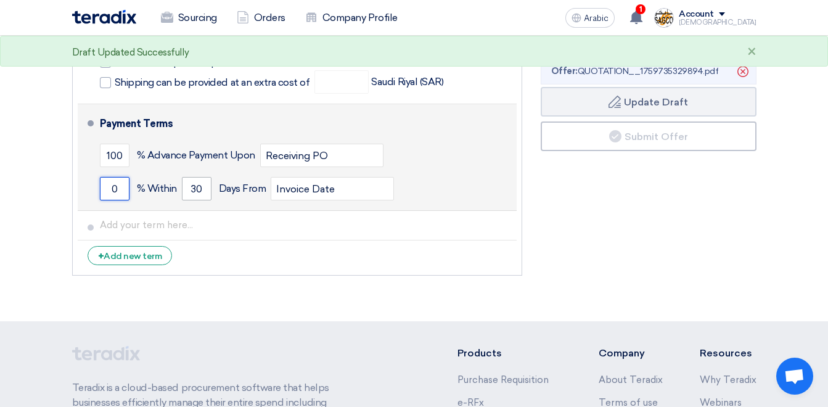
type input "0"
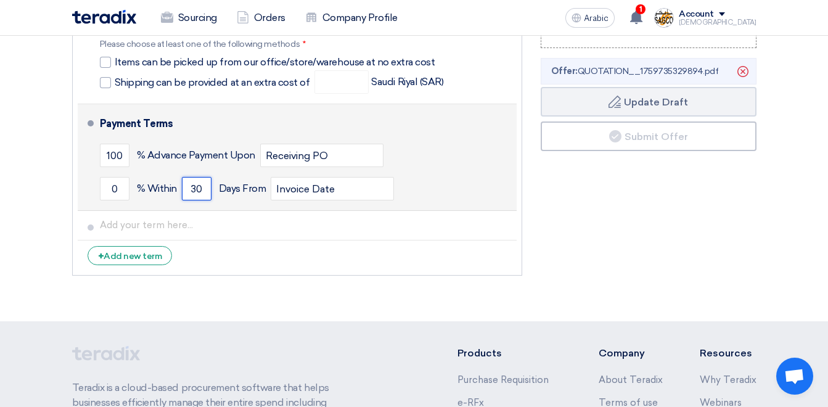
click at [205, 177] on input "30" at bounding box center [197, 188] width 30 height 23
type input "3"
type input "0"
click at [446, 139] on div "100 % Advance Payment Upon Receiving PO" at bounding box center [306, 155] width 412 height 33
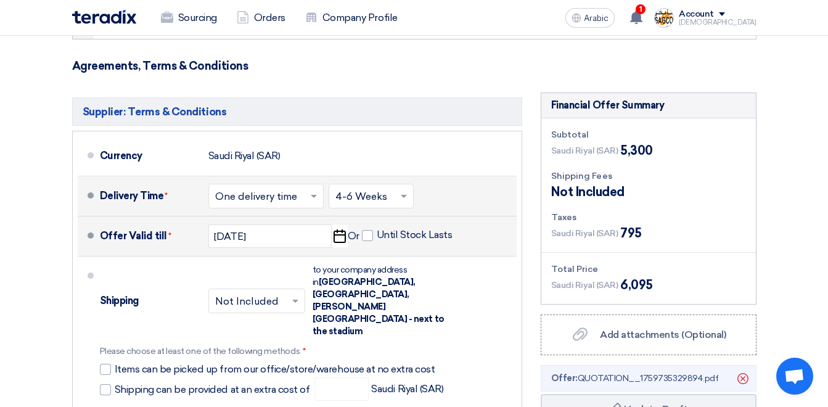
scroll to position [432, 0]
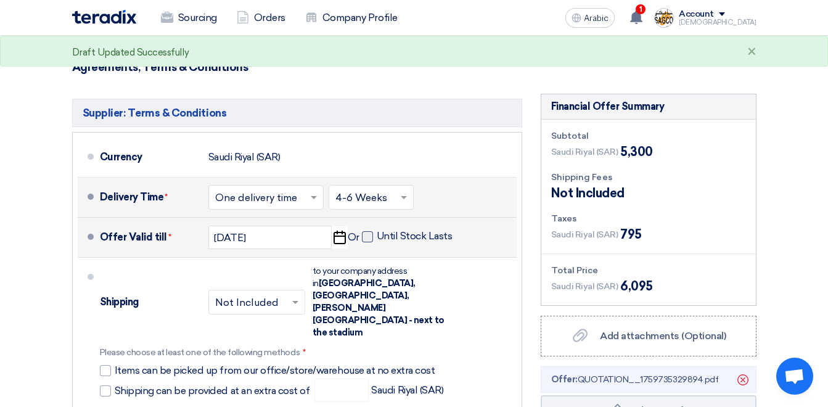
click at [370, 231] on span at bounding box center [367, 236] width 11 height 11
click at [377, 230] on input "Until Stock Lasts" at bounding box center [416, 241] width 78 height 23
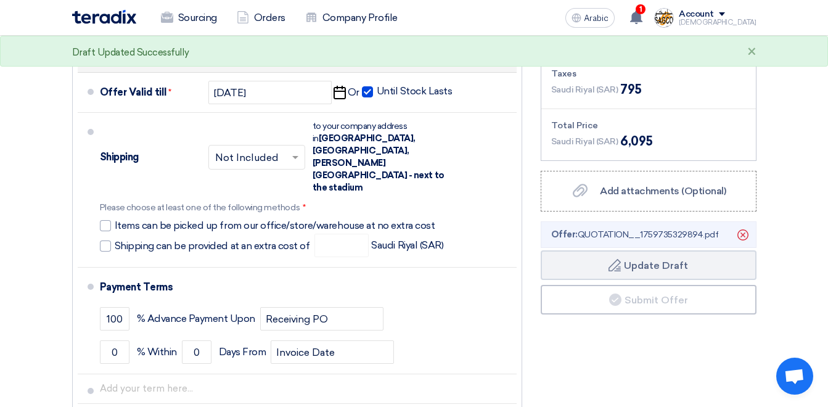
scroll to position [555, 0]
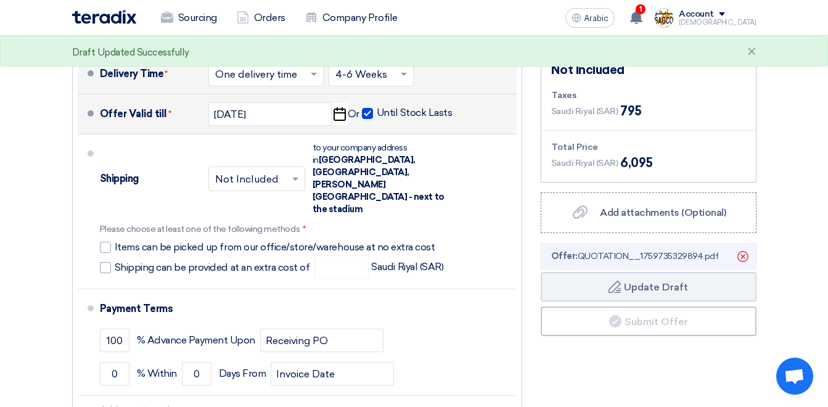
click at [364, 108] on span at bounding box center [367, 113] width 11 height 11
click at [377, 107] on input "Until Stock Lasts" at bounding box center [416, 118] width 78 height 23
checkbox input "false"
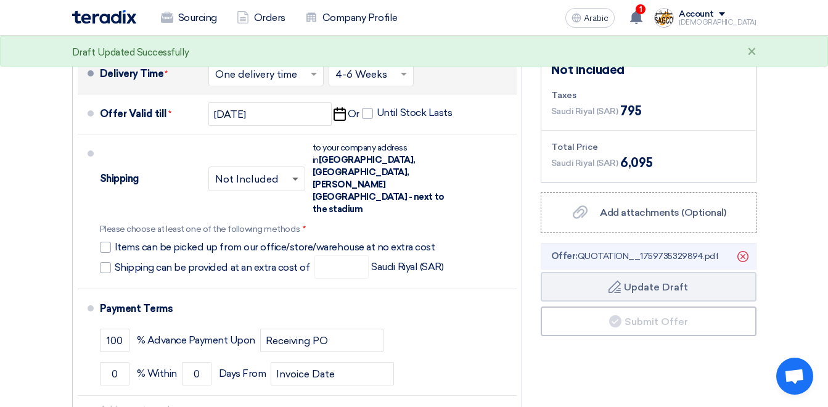
click at [293, 178] on span at bounding box center [295, 180] width 6 height 4
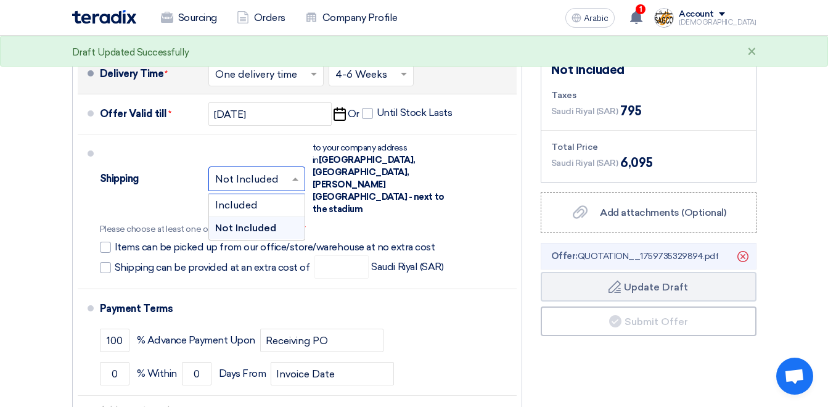
click at [269, 222] on span "Not Included" at bounding box center [245, 228] width 61 height 12
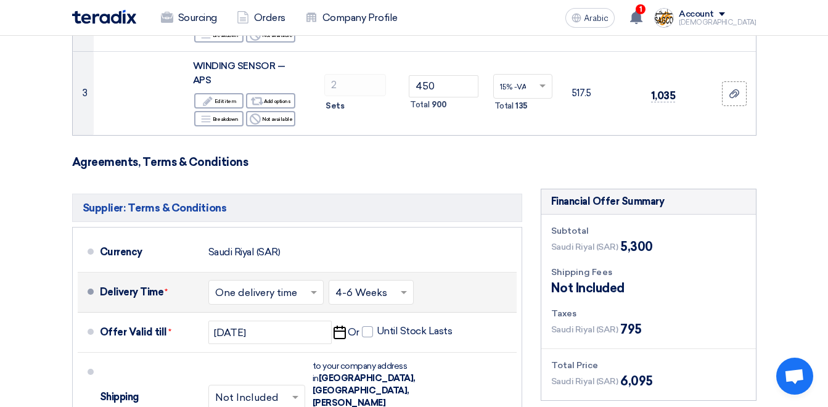
scroll to position [370, 0]
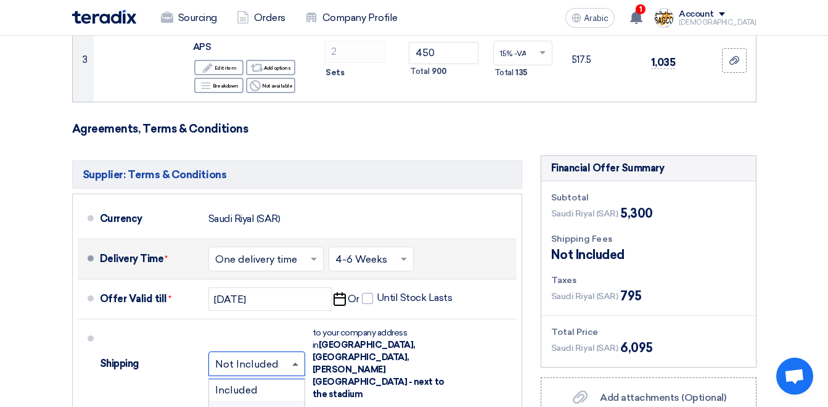
click at [296, 358] on span at bounding box center [296, 364] width 15 height 12
click at [493, 324] on div "Shipping × Not Included × to your company address in [GEOGRAPHIC_DATA], [GEOGRA…" at bounding box center [306, 396] width 412 height 144
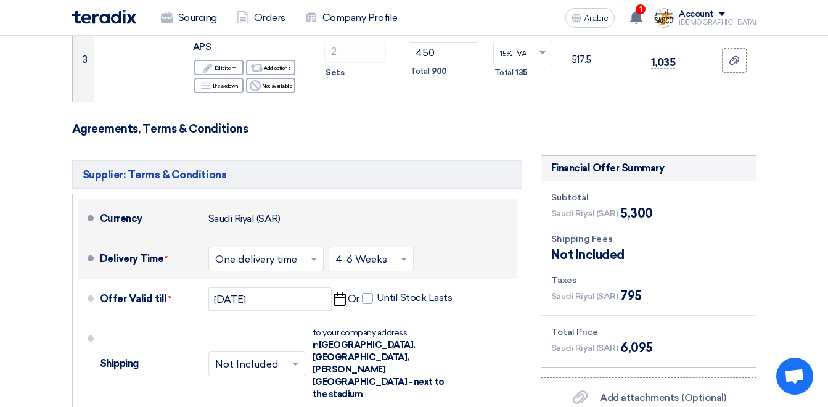
click at [89, 215] on span at bounding box center [91, 218] width 6 height 6
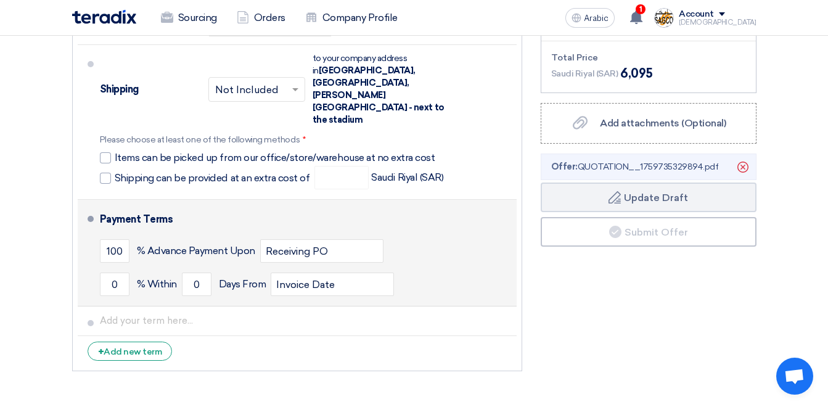
scroll to position [617, 0]
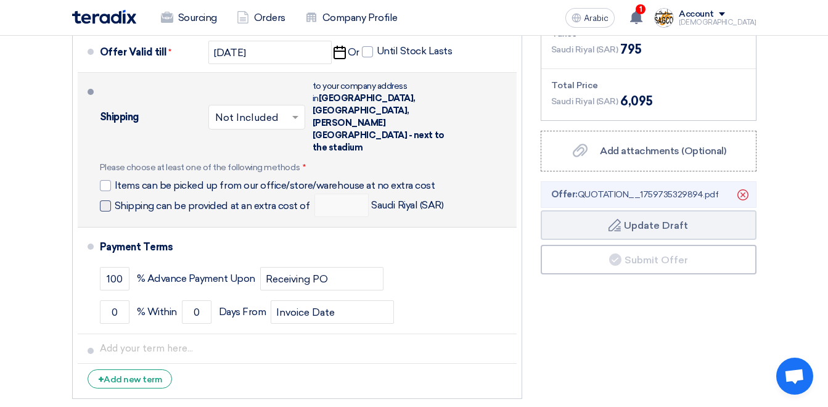
click at [106, 200] on span at bounding box center [105, 205] width 11 height 11
click at [115, 199] on input "Shipping can be provided at an extra cost of" at bounding box center [214, 210] width 198 height 23
checkbox input "true"
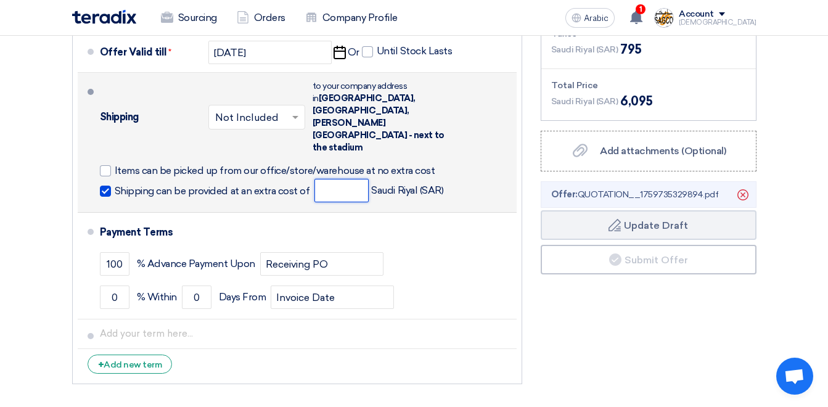
click at [342, 179] on input "number" at bounding box center [341, 190] width 54 height 23
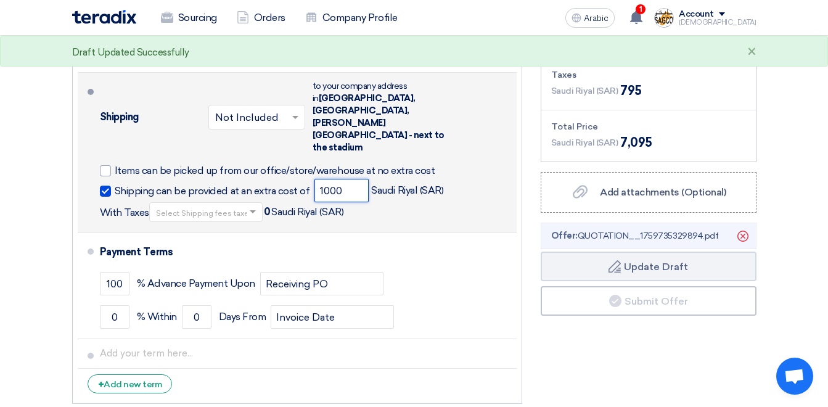
type input "1000"
click at [196, 205] on input "text" at bounding box center [206, 214] width 101 height 18
click at [195, 222] on div "15% -VAT" at bounding box center [206, 233] width 112 height 22
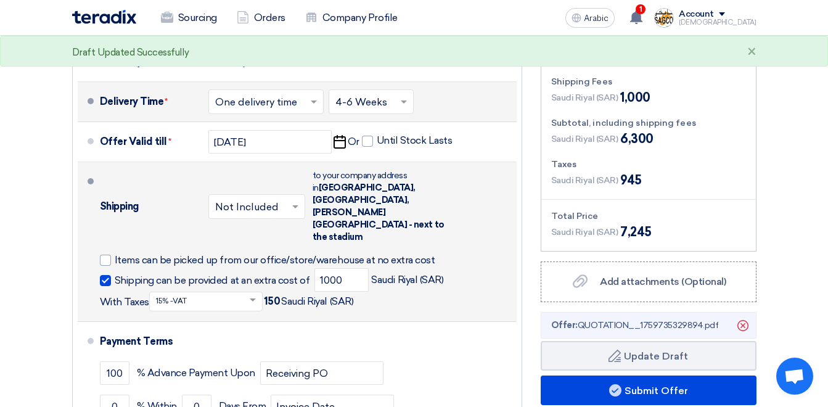
scroll to position [493, 0]
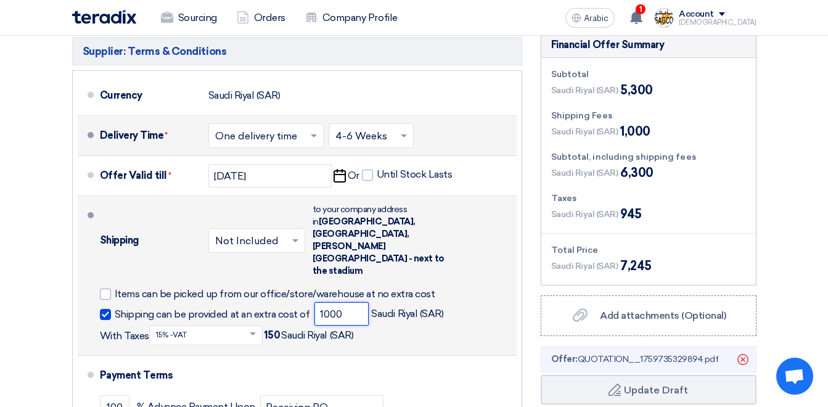
drag, startPoint x: 345, startPoint y: 264, endPoint x: 245, endPoint y: 258, distance: 99.5
click at [245, 302] on div "Shipping can be provided at an extra cost of 1000 Saudi Riyal (SAR) With Taxes …" at bounding box center [306, 323] width 412 height 43
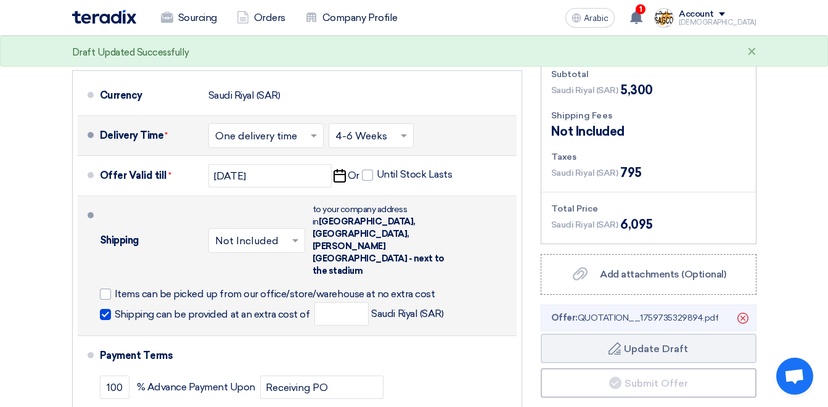
click at [106, 309] on span at bounding box center [105, 314] width 11 height 11
click at [115, 308] on input "Shipping can be provided at an extra cost of" at bounding box center [214, 319] width 198 height 23
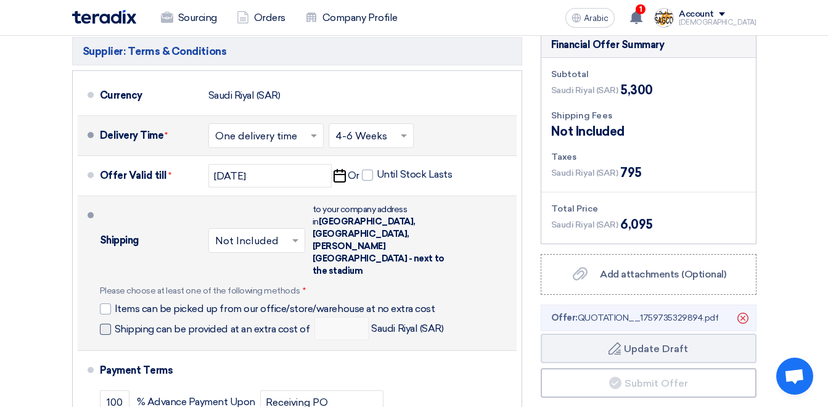
click at [107, 324] on span at bounding box center [105, 329] width 11 height 11
click at [115, 322] on input "Shipping can be provided at an extra cost of" at bounding box center [214, 333] width 198 height 23
checkbox input "true"
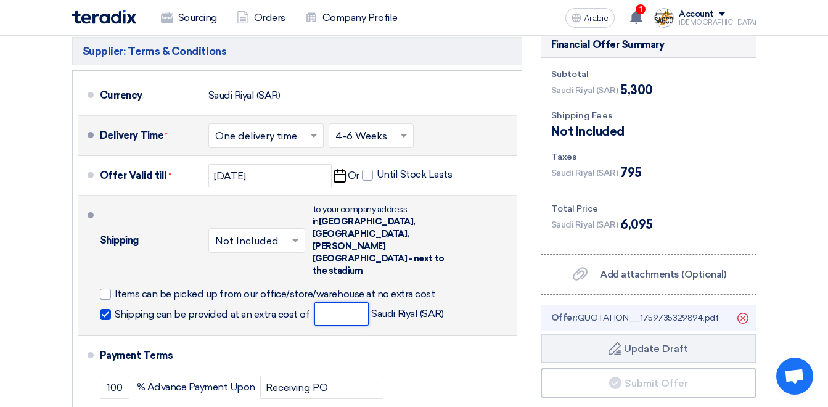
click at [341, 302] on input "number" at bounding box center [341, 313] width 54 height 23
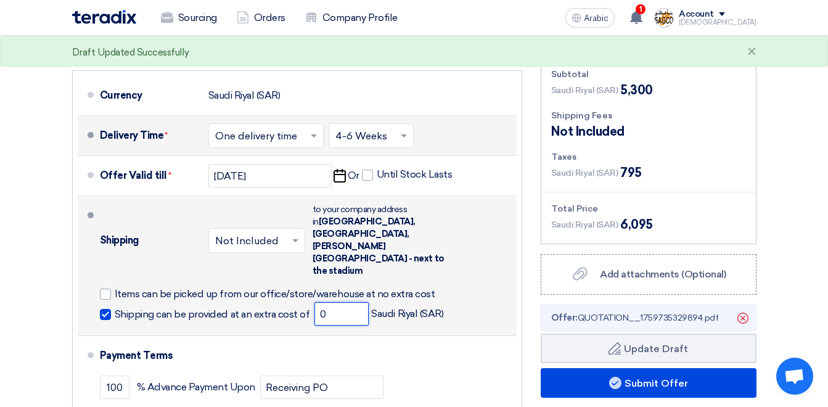
type input "0"
click at [486, 234] on div "Shipping × Not Included × to your company address in [GEOGRAPHIC_DATA], [GEOGRA…" at bounding box center [306, 265] width 412 height 129
click at [107, 309] on span at bounding box center [105, 314] width 11 height 11
click at [115, 308] on input "Shipping can be provided at an extra cost of" at bounding box center [214, 319] width 198 height 23
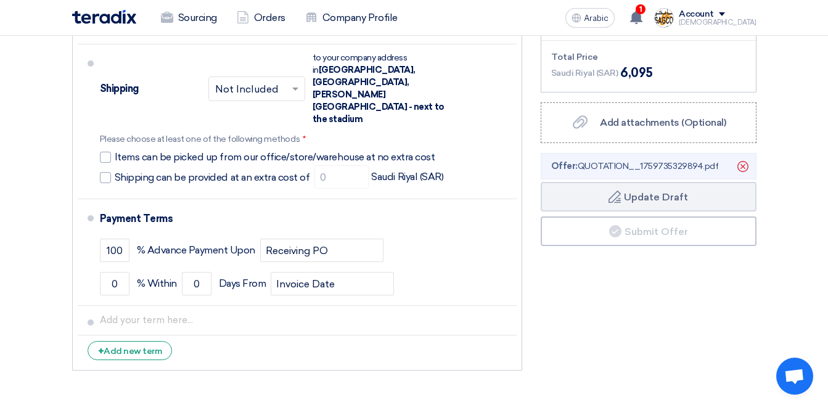
scroll to position [617, 0]
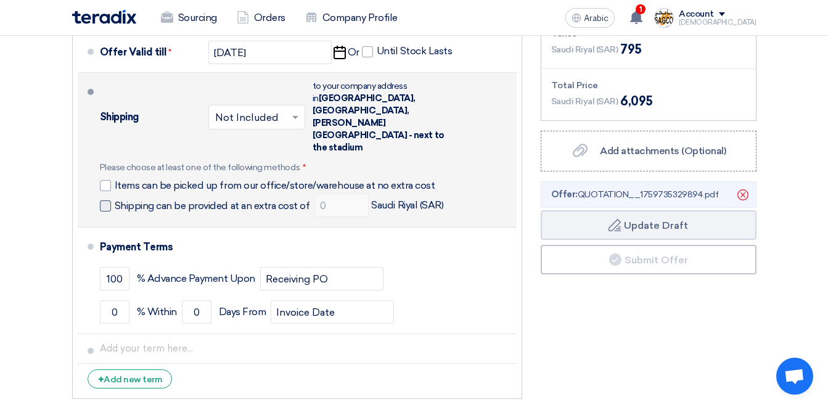
click at [105, 200] on span at bounding box center [105, 205] width 11 height 11
click at [115, 199] on input "Shipping can be provided at an extra cost of" at bounding box center [214, 210] width 198 height 23
checkbox input "true"
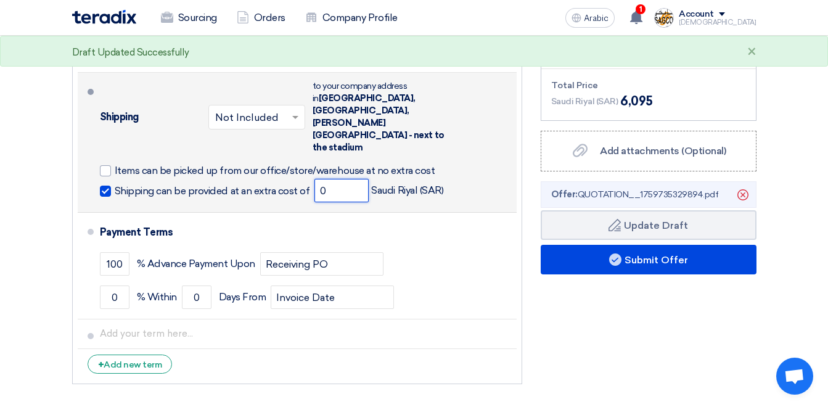
click at [334, 179] on input "0" at bounding box center [341, 190] width 54 height 23
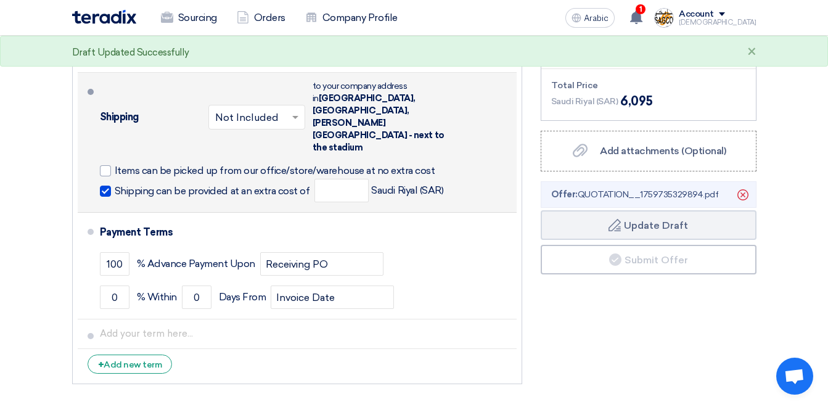
click at [477, 136] on div "Shipping × Not Included × to your company address in [GEOGRAPHIC_DATA], [GEOGRA…" at bounding box center [306, 142] width 412 height 129
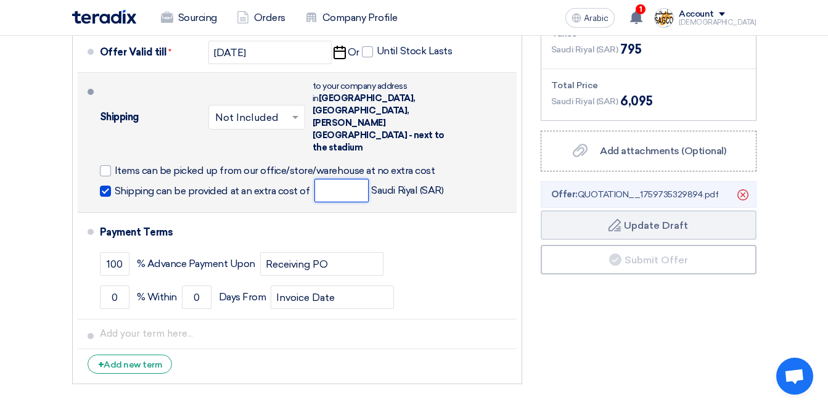
click at [333, 179] on input "number" at bounding box center [341, 190] width 54 height 23
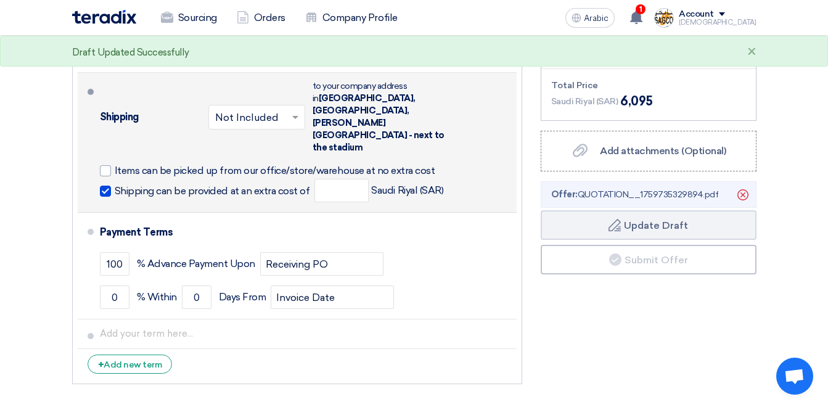
click at [104, 186] on span at bounding box center [105, 191] width 11 height 11
click at [115, 184] on input "Shipping can be provided at an extra cost of" at bounding box center [214, 195] width 198 height 23
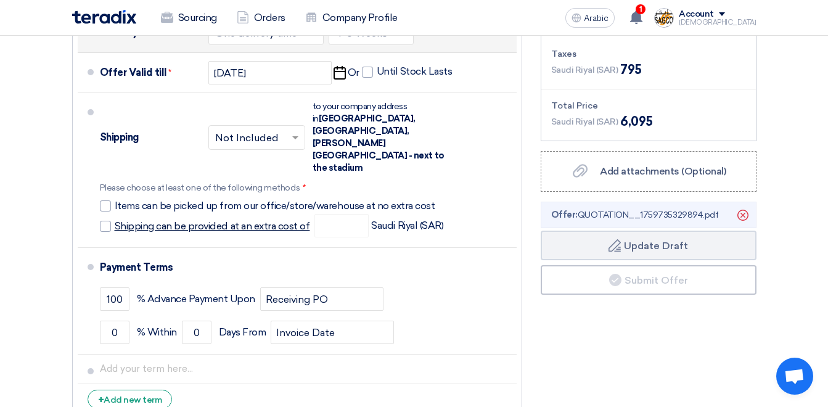
scroll to position [555, 0]
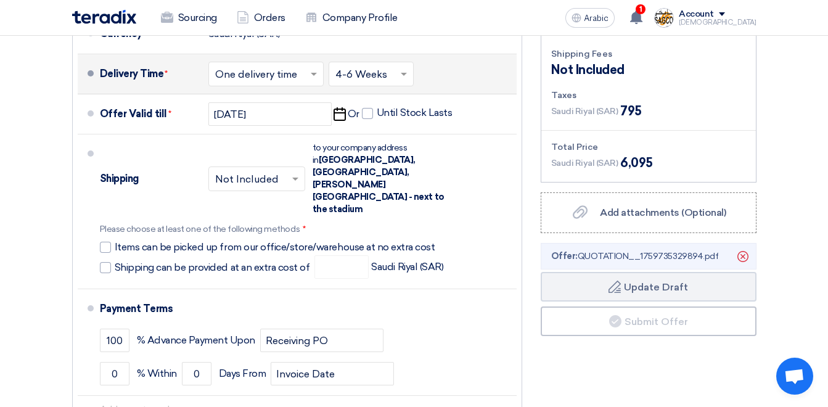
click at [795, 387] on span "Open chat" at bounding box center [794, 376] width 37 height 37
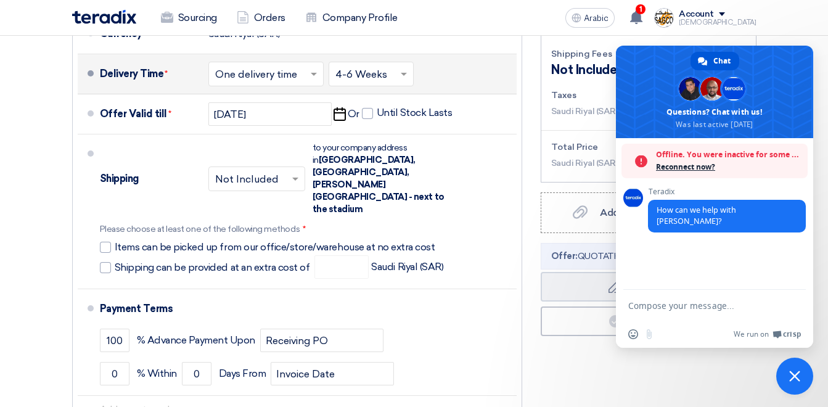
click at [652, 308] on textarea "Compose your message..." at bounding box center [701, 305] width 146 height 11
click at [646, 335] on div "Insert an emoji Send a file" at bounding box center [644, 334] width 32 height 10
click at [650, 334] on div "Insert an emoji Send a file" at bounding box center [644, 334] width 32 height 10
click at [647, 337] on div "Insert an emoji Send a file" at bounding box center [644, 334] width 32 height 10
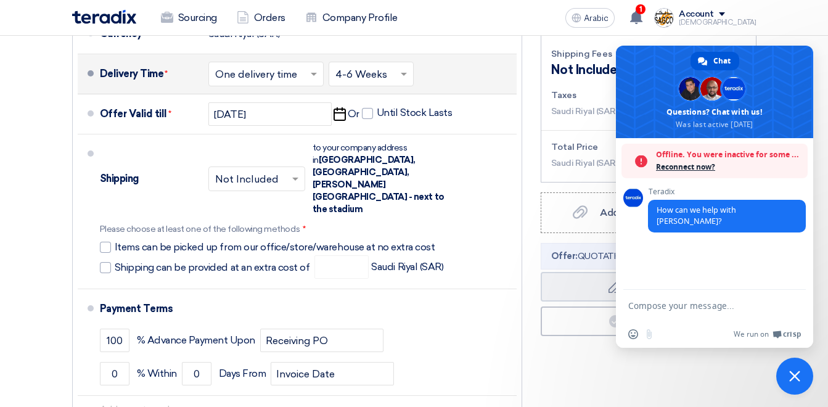
click at [587, 359] on div "Financial Offer Summary Subtotal [GEOGRAPHIC_DATA] (SAR) 5,300 Shipping Fees" at bounding box center [648, 218] width 234 height 496
click at [800, 375] on span "Close chat" at bounding box center [794, 376] width 37 height 37
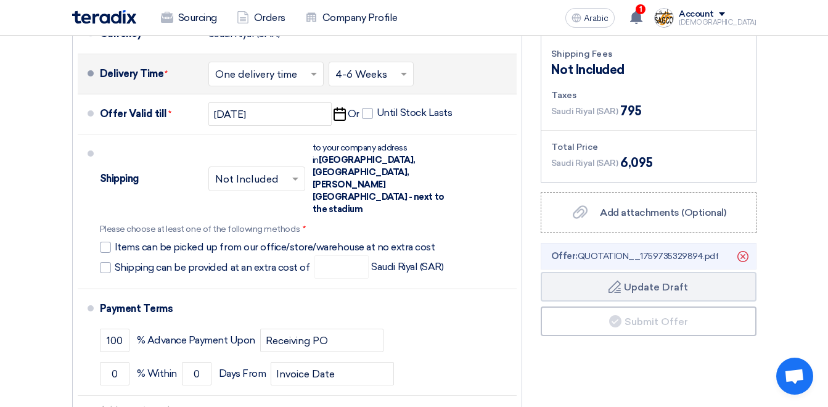
click at [611, 378] on div "Financial Offer Summary Subtotal [GEOGRAPHIC_DATA] (SAR) 5,300 Shipping Fees" at bounding box center [648, 218] width 234 height 496
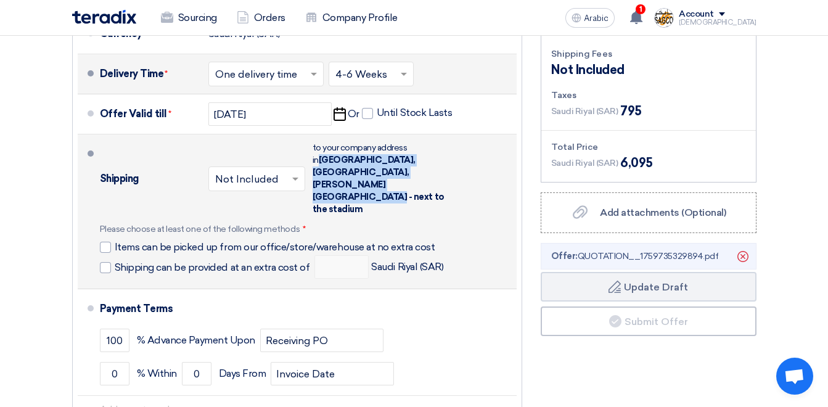
drag, startPoint x: 419, startPoint y: 131, endPoint x: 446, endPoint y: 160, distance: 38.8
click at [446, 160] on div "to your company address in [GEOGRAPHIC_DATA], [GEOGRAPHIC_DATA], [PERSON_NAME][…" at bounding box center [381, 179] width 136 height 74
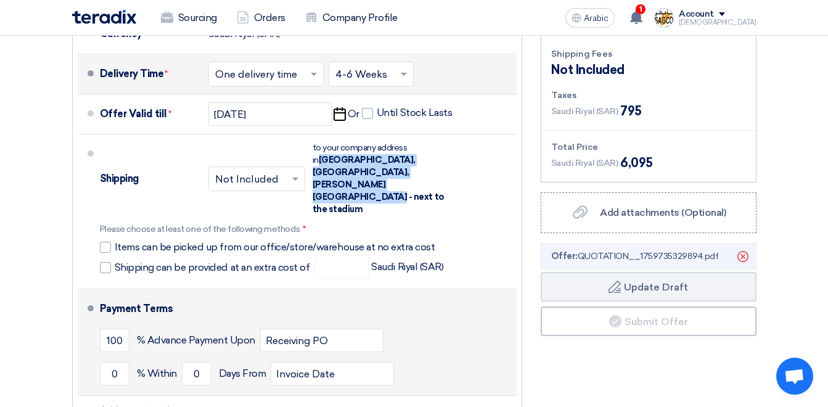
copy span "[GEOGRAPHIC_DATA], [GEOGRAPHIC_DATA], [PERSON_NAME][GEOGRAPHIC_DATA] - next to …"
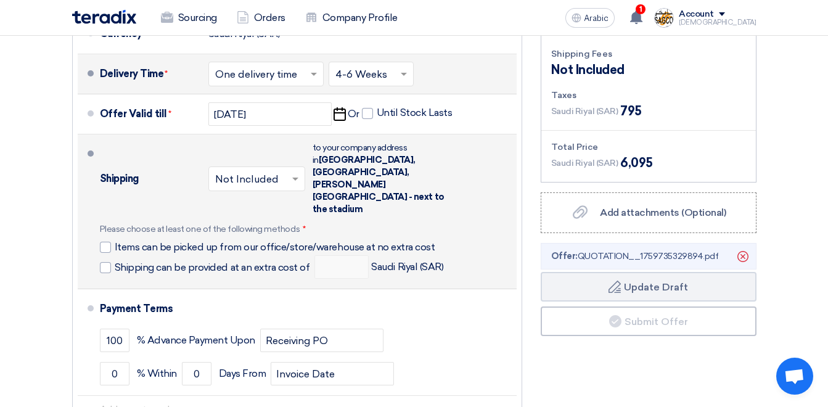
click at [510, 214] on div "Shipping × Not Included × to your company address in [GEOGRAPHIC_DATA], [GEOGRA…" at bounding box center [306, 211] width 412 height 144
click at [102, 262] on span at bounding box center [105, 267] width 11 height 11
click at [115, 261] on input "Shipping can be provided at an extra cost of" at bounding box center [214, 272] width 198 height 23
checkbox input "true"
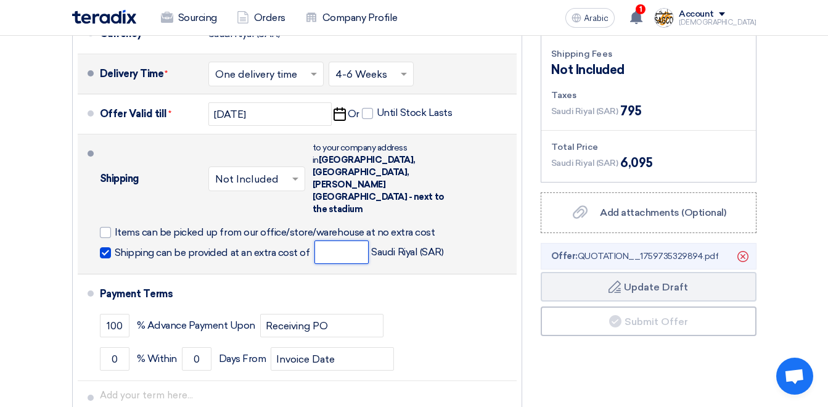
click at [342, 240] on input "number" at bounding box center [341, 251] width 54 height 23
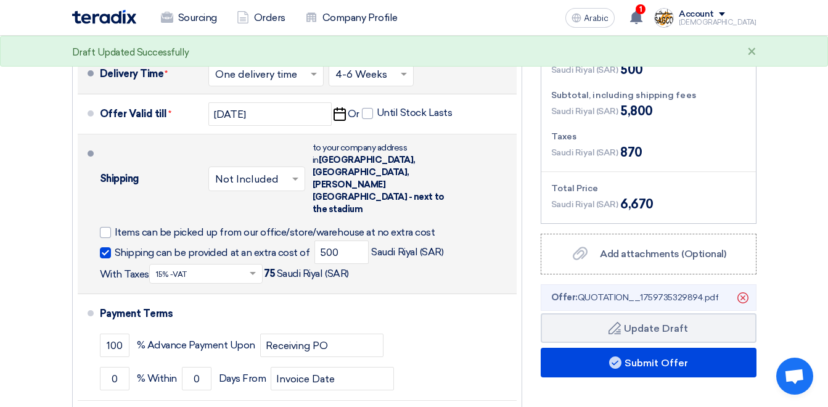
click at [204, 266] on input "text" at bounding box center [206, 275] width 101 height 18
click at [182, 289] on span "15% -VAT" at bounding box center [175, 294] width 38 height 10
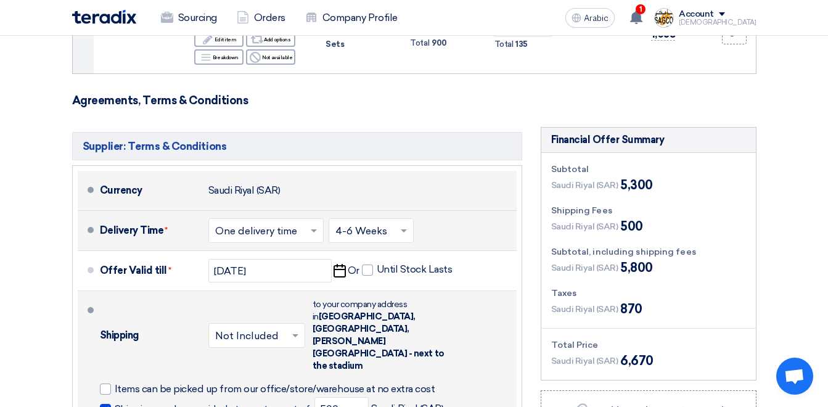
scroll to position [493, 0]
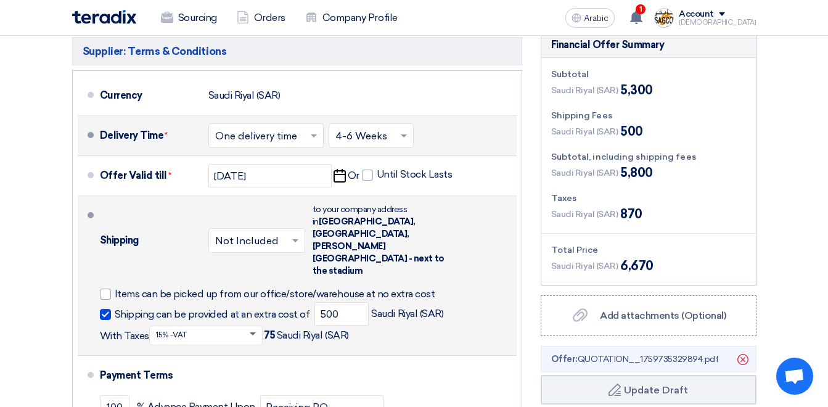
click at [250, 332] on span at bounding box center [253, 334] width 6 height 4
drag, startPoint x: 355, startPoint y: 261, endPoint x: 296, endPoint y: 268, distance: 59.0
click at [296, 302] on div "Shipping can be provided at an extra cost of 500 Saudi Riyal (SAR) With Taxes S…" at bounding box center [306, 323] width 412 height 43
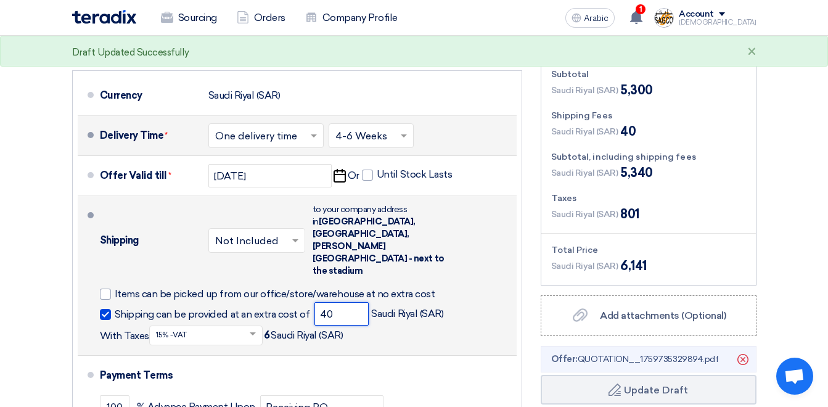
type input "4"
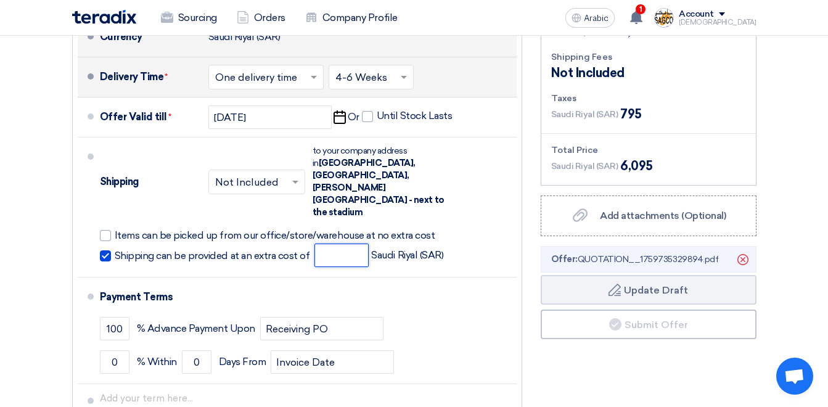
scroll to position [555, 0]
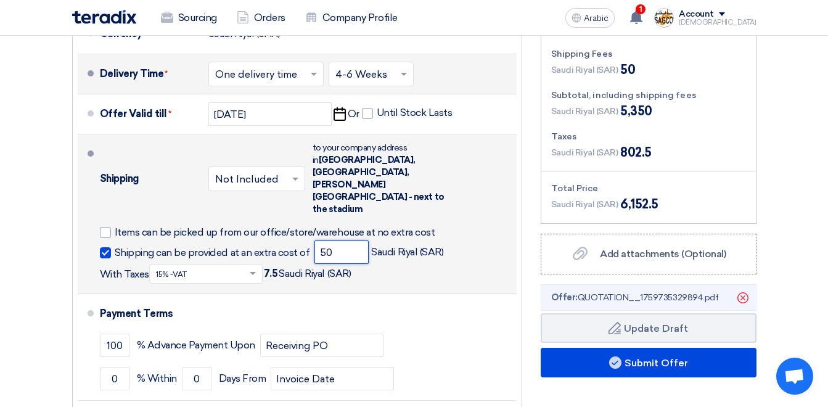
type input "5"
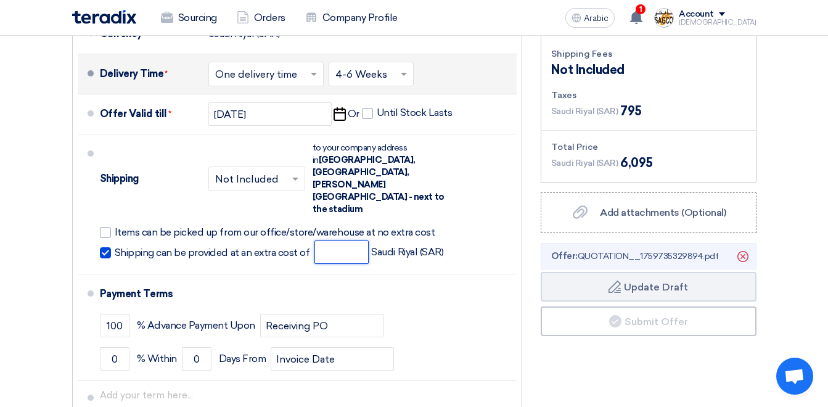
scroll to position [493, 0]
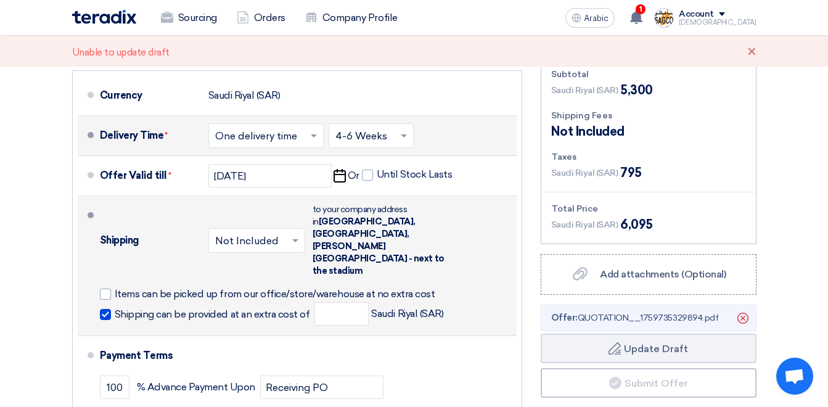
click at [105, 309] on span at bounding box center [105, 314] width 11 height 11
click at [115, 308] on input "Shipping can be provided at an extra cost of" at bounding box center [214, 319] width 198 height 23
checkbox input "false"
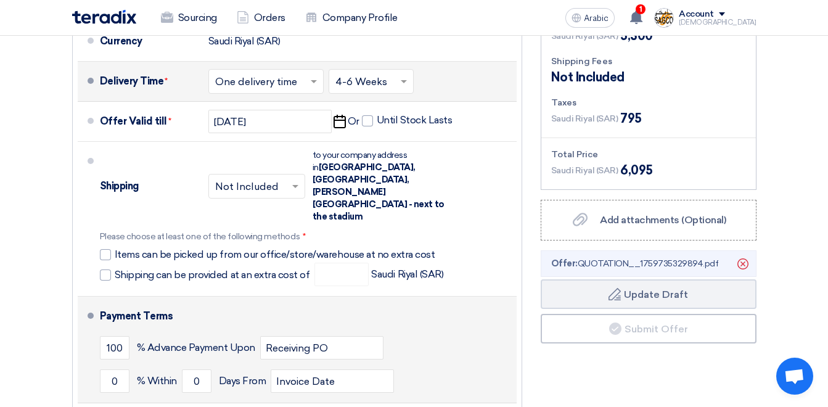
scroll to position [574, 0]
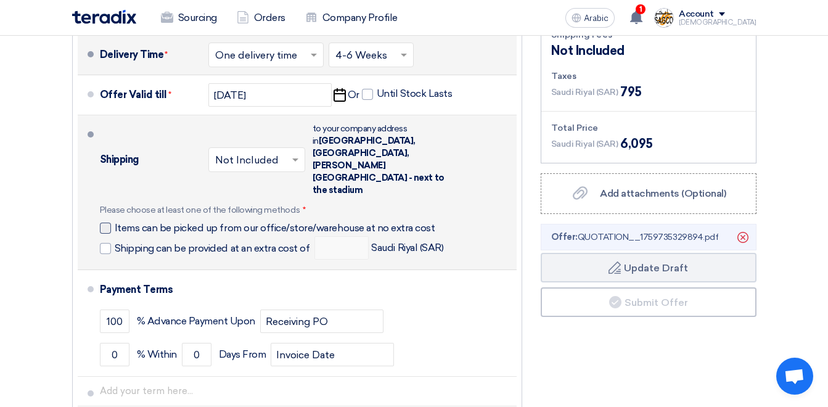
click at [103, 223] on div at bounding box center [105, 228] width 11 height 11
click at [115, 221] on input "Items can be picked up from our office/store/warehouse at no extra cost" at bounding box center [278, 232] width 327 height 23
checkbox input "true"
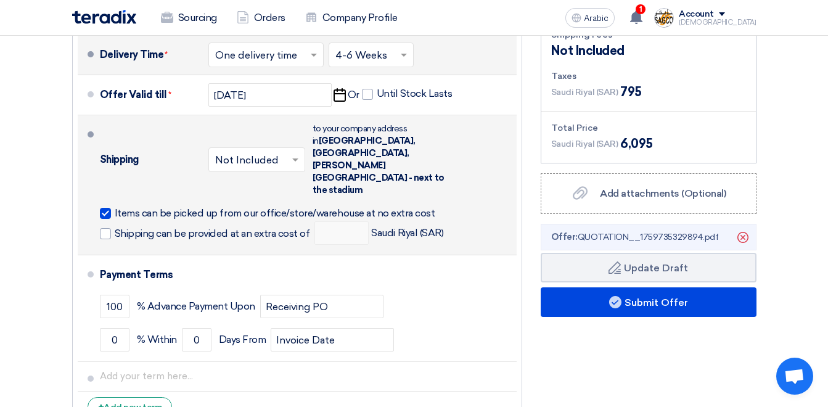
click at [107, 198] on div "Shipping × Not Included × to your company address in [GEOGRAPHIC_DATA], [GEOGRA…" at bounding box center [306, 184] width 412 height 129
click at [102, 228] on span at bounding box center [105, 233] width 11 height 11
click at [115, 227] on input "Shipping can be provided at an extra cost of" at bounding box center [214, 238] width 198 height 23
checkbox input "true"
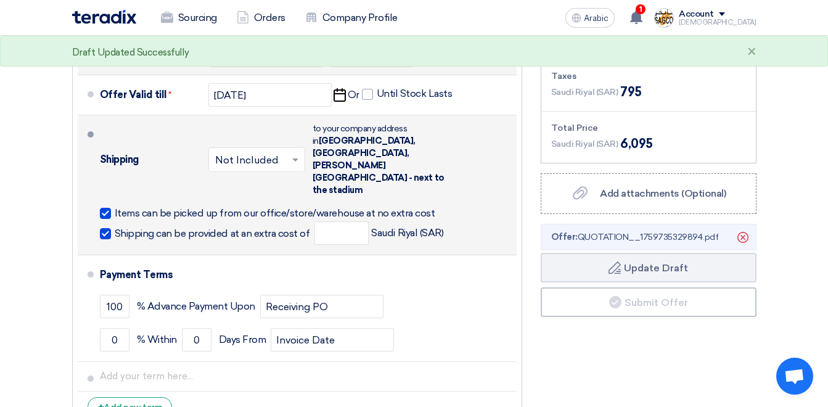
click at [107, 208] on div at bounding box center [105, 213] width 11 height 11
click at [115, 207] on input "Items can be picked up from our office/store/warehouse at no extra cost" at bounding box center [278, 218] width 327 height 23
checkbox input "false"
click at [102, 228] on span at bounding box center [105, 233] width 11 height 11
click at [115, 227] on input "Shipping can be provided at an extra cost of" at bounding box center [214, 238] width 198 height 23
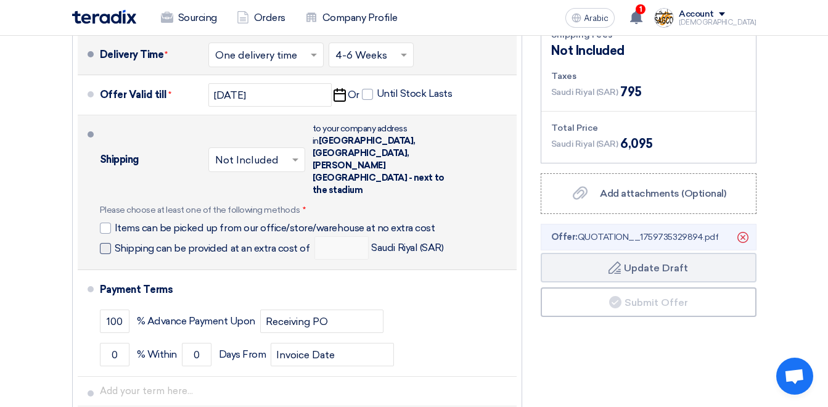
click at [236, 242] on span "Shipping can be provided at an extra cost of" at bounding box center [212, 248] width 195 height 12
click at [236, 242] on input "Shipping can be provided at an extra cost of" at bounding box center [214, 253] width 198 height 23
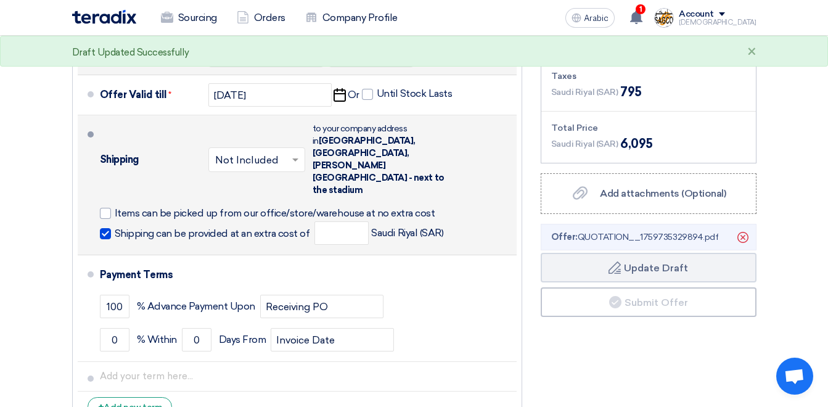
click at [220, 228] on span "Shipping can be provided at an extra cost of" at bounding box center [212, 234] width 195 height 12
click at [220, 227] on input "Shipping can be provided at an extra cost of" at bounding box center [214, 238] width 198 height 23
checkbox input "false"
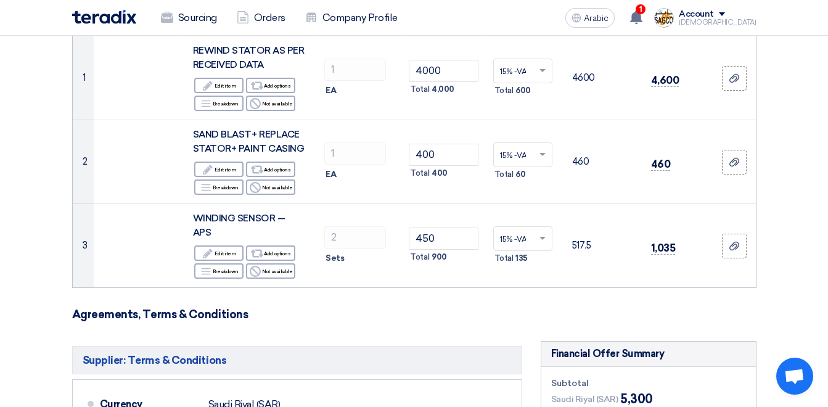
scroll to position [185, 0]
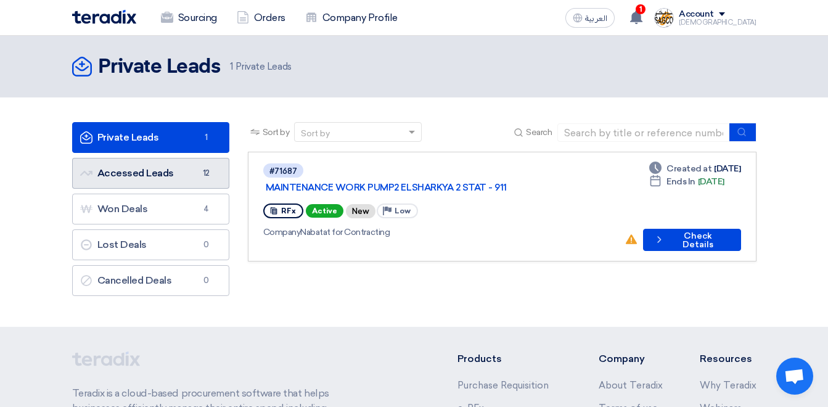
click at [163, 166] on link "Accessed Leads Accessed Leads 12" at bounding box center [150, 173] width 157 height 31
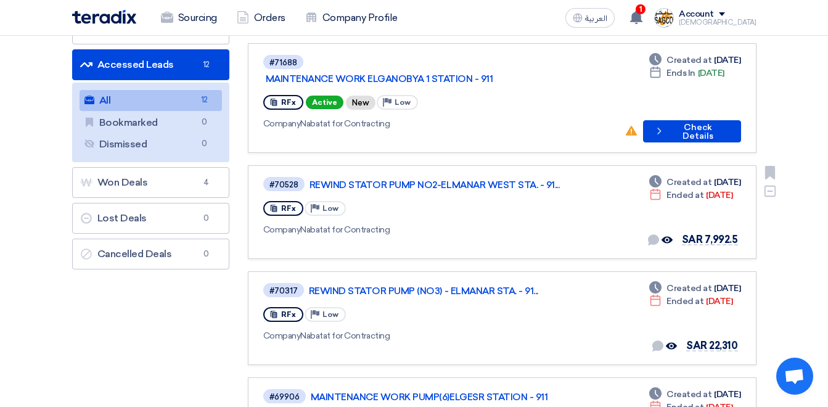
scroll to position [62, 0]
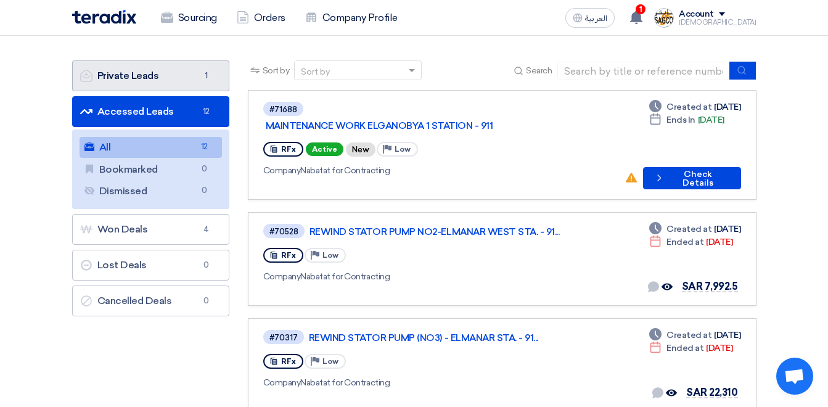
click at [162, 79] on link "Private Leads Private Leads 1" at bounding box center [150, 75] width 157 height 31
